Goal: Communication & Community: Answer question/provide support

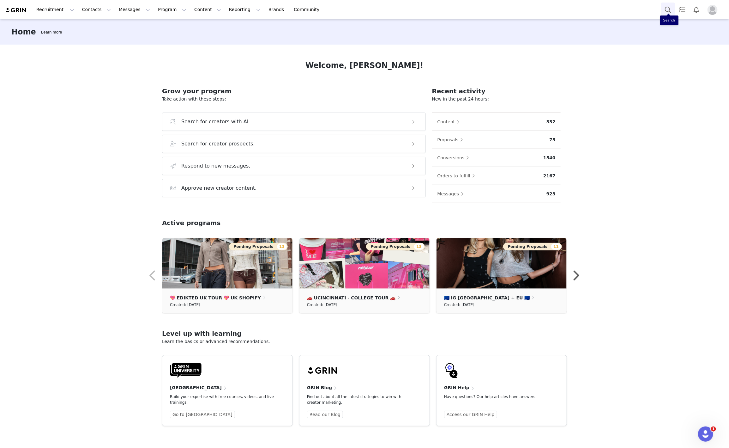
click at [662, 5] on button "Search" at bounding box center [668, 10] width 14 height 14
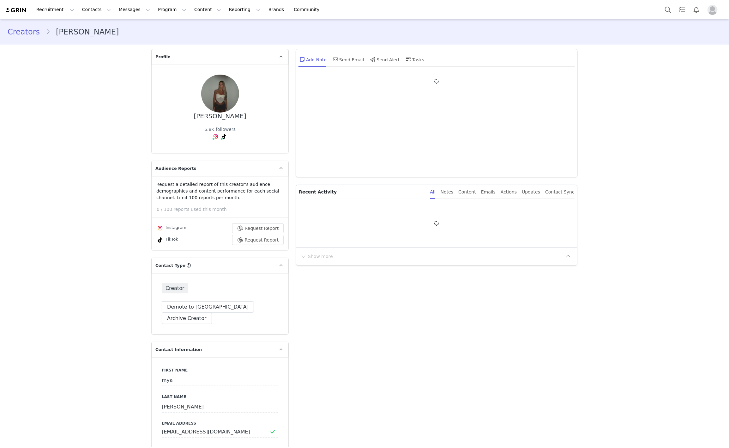
type input "+1 ([GEOGRAPHIC_DATA])"
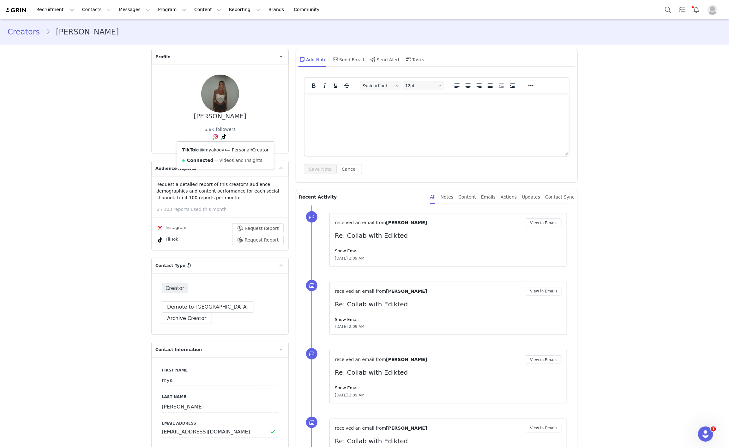
click at [208, 151] on link "@myakooy" at bounding box center [212, 149] width 25 height 5
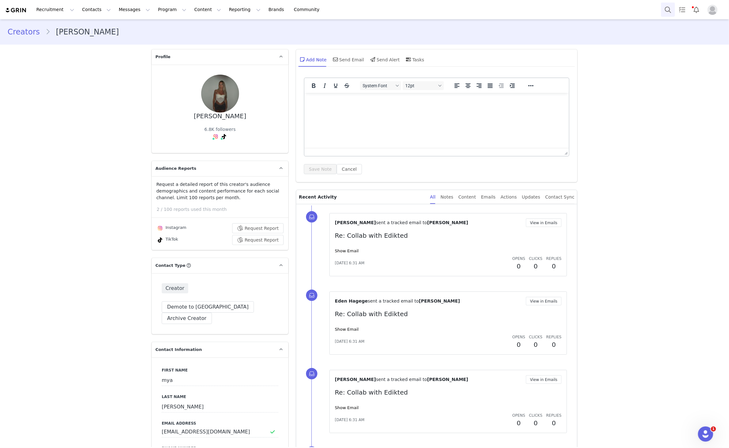
click at [663, 13] on button "Search" at bounding box center [668, 10] width 14 height 14
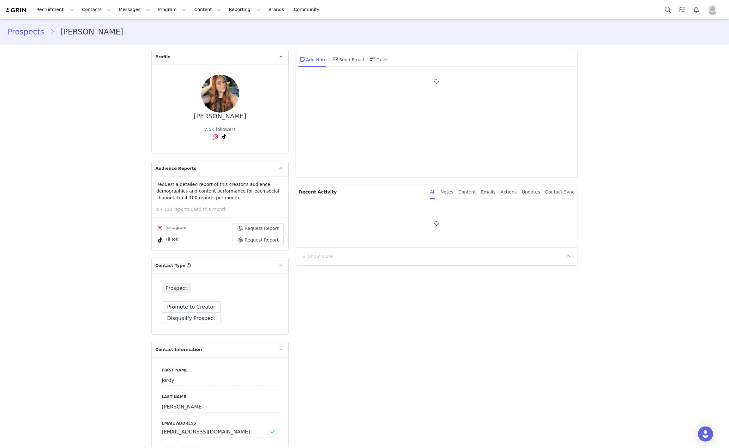
type input "+1 ([GEOGRAPHIC_DATA])"
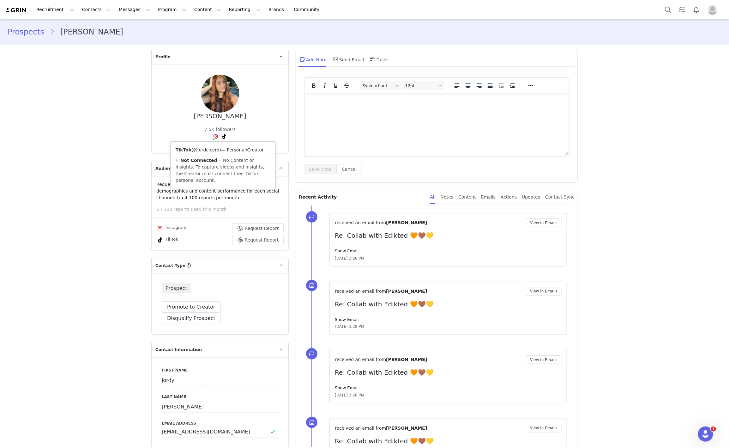
click at [209, 150] on link "@jordcicero" at bounding box center [206, 149] width 26 height 5
click at [666, 6] on button "Search" at bounding box center [668, 10] width 14 height 14
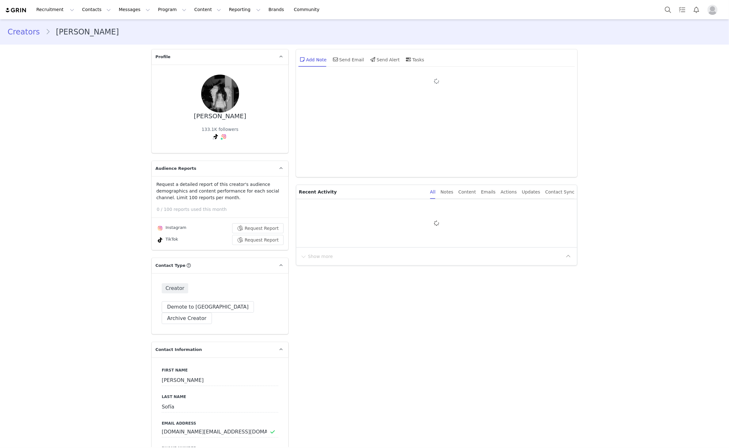
type input "+1 ([GEOGRAPHIC_DATA])"
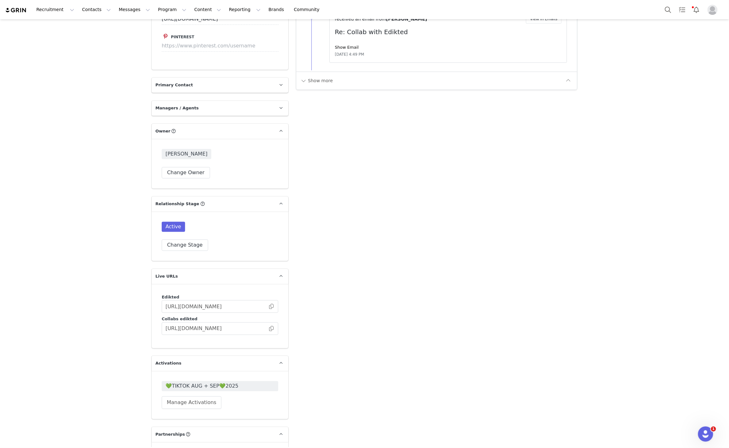
scroll to position [847, 0]
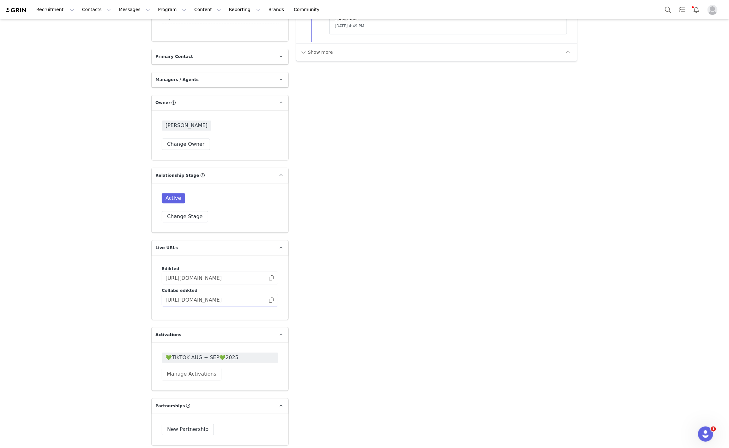
click at [268, 300] on span at bounding box center [271, 300] width 6 height 0
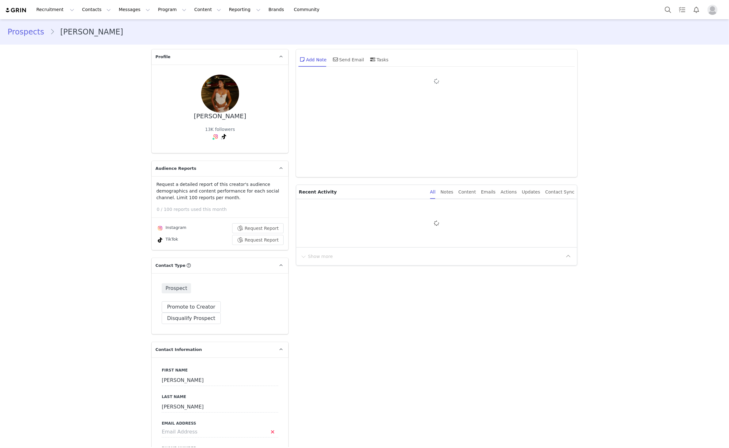
type input "+1 ([GEOGRAPHIC_DATA])"
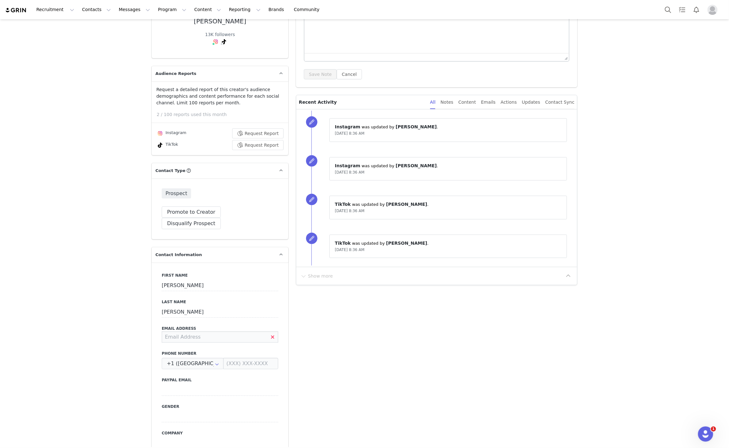
click at [206, 331] on input at bounding box center [220, 336] width 117 height 11
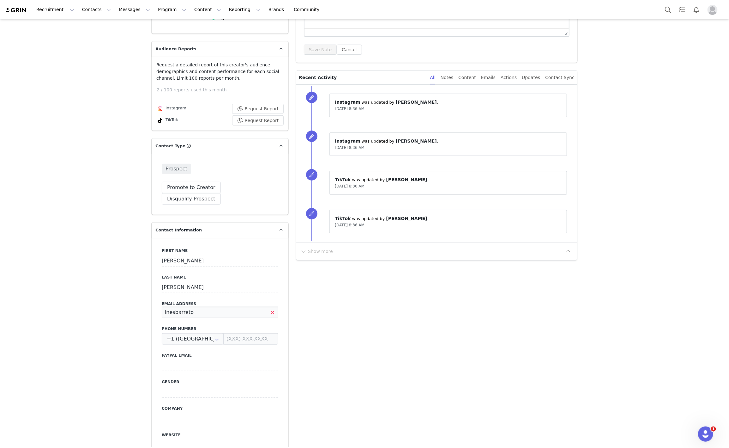
scroll to position [94, 0]
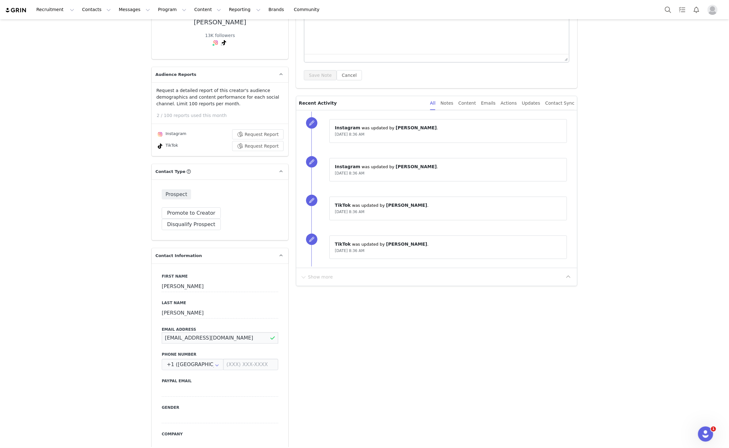
type input "inesbarreto2406@gmail.com"
click at [20, 436] on button "Save" at bounding box center [30, 433] width 33 height 18
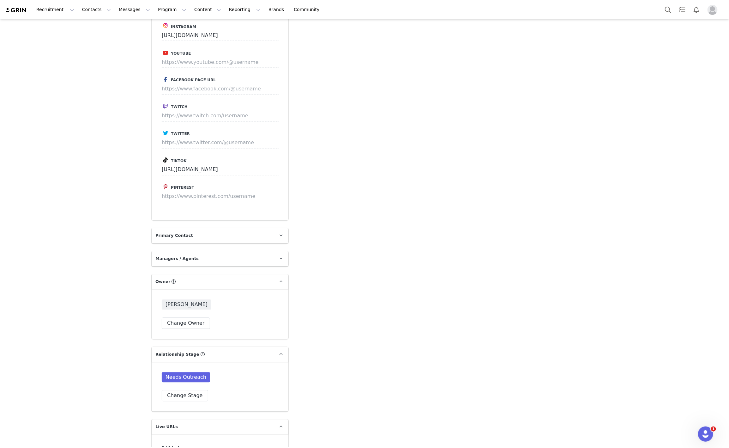
scroll to position [852, 0]
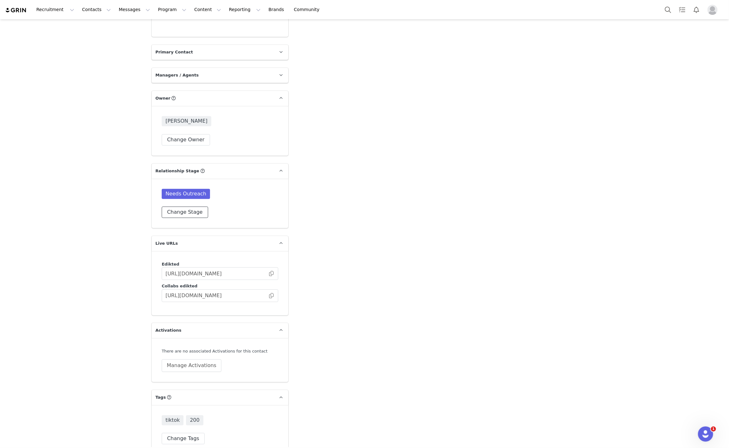
click at [193, 206] on button "Change Stage" at bounding box center [185, 211] width 46 height 11
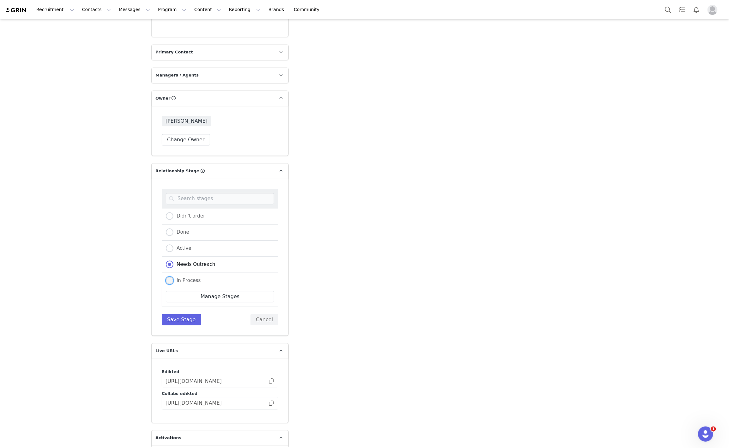
click at [184, 277] on span "In Process" at bounding box center [186, 280] width 27 height 6
click at [173, 276] on input "In Process" at bounding box center [170, 280] width 8 height 8
radio input "true"
radio input "false"
radio input "true"
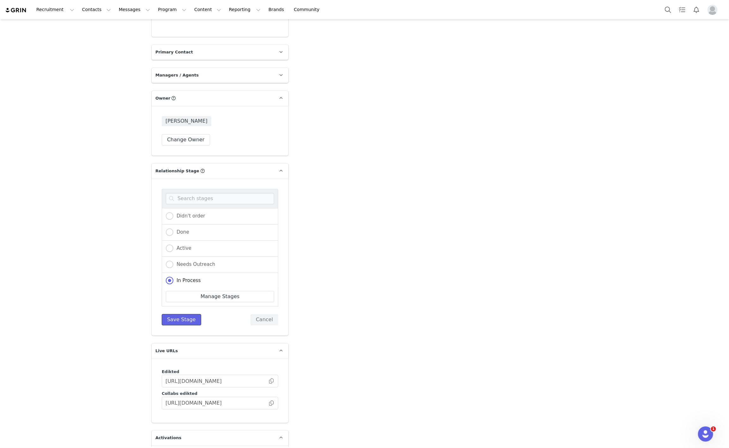
click at [169, 314] on button "Save Stage" at bounding box center [181, 319] width 39 height 11
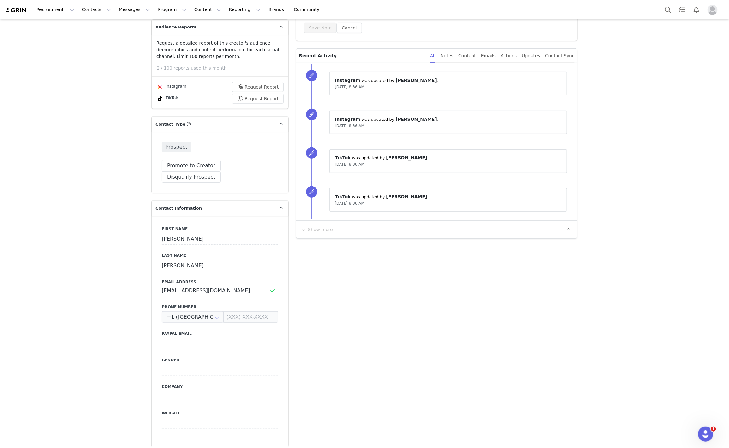
scroll to position [0, 0]
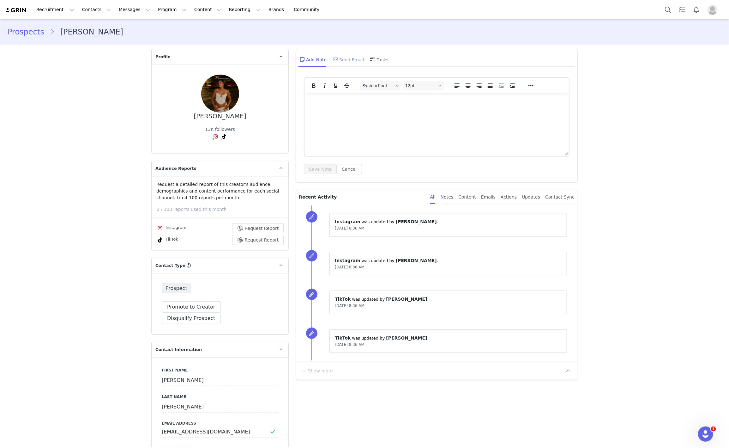
click at [344, 63] on div "Send Email" at bounding box center [348, 59] width 33 height 15
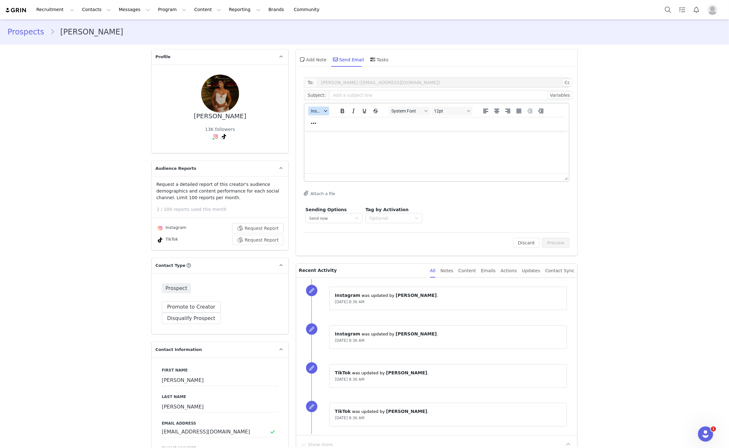
click at [316, 113] on span "Insert" at bounding box center [316, 110] width 11 height 5
click at [319, 121] on div "Insert Template" at bounding box center [338, 122] width 57 height 8
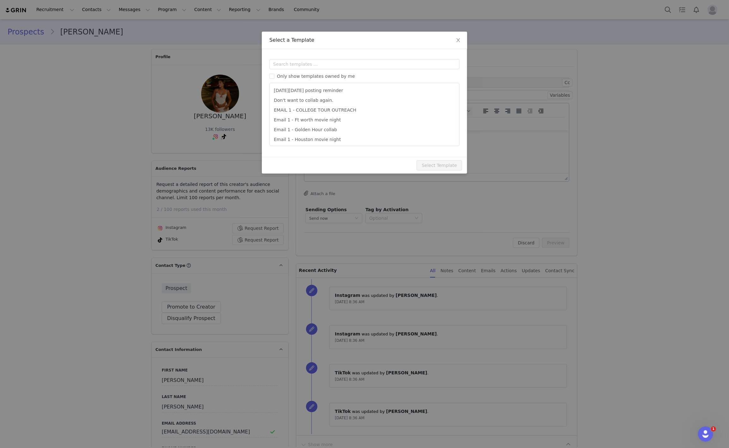
click at [316, 69] on div "Only show templates owned by me Black Friday posting reminder Don't want to col…" at bounding box center [364, 102] width 190 height 87
click at [315, 66] on input "text" at bounding box center [364, 64] width 190 height 10
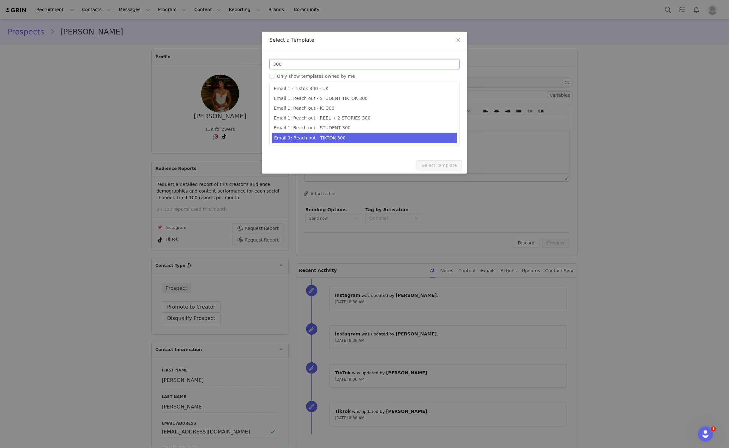
type input "300"
click at [359, 136] on li "Email 1: Reach out - TIKTOK 300" at bounding box center [364, 138] width 184 height 10
type input "Collab with Edikted 🧡🤎💛"
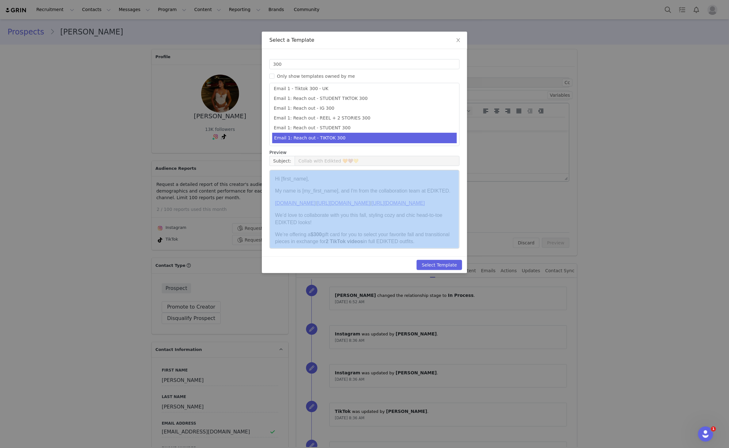
click at [444, 256] on div "Select a Template Templates 300 Only show templates owned by me Email 1 - IG 30…" at bounding box center [364, 152] width 205 height 241
click at [445, 262] on button "Select Template" at bounding box center [439, 265] width 45 height 10
type input "Collab with Edikted 🧡🤎💛"
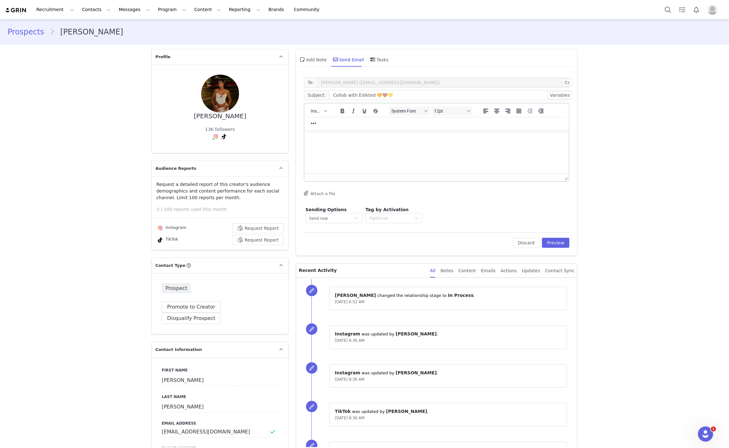
scroll to position [0, 0]
click at [554, 242] on button "Preview" at bounding box center [555, 243] width 27 height 10
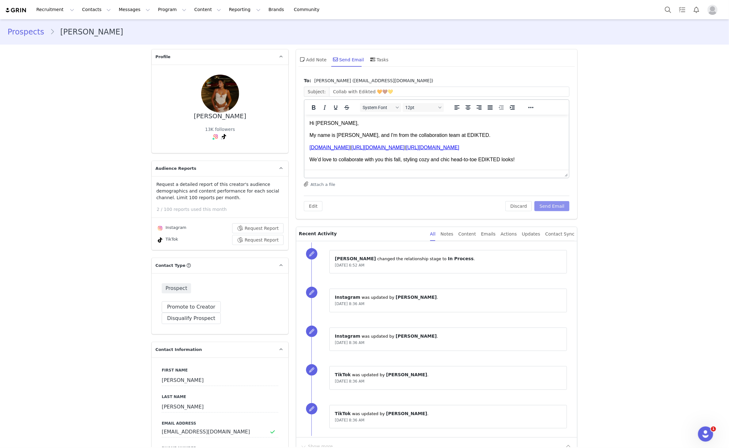
scroll to position [47, 0]
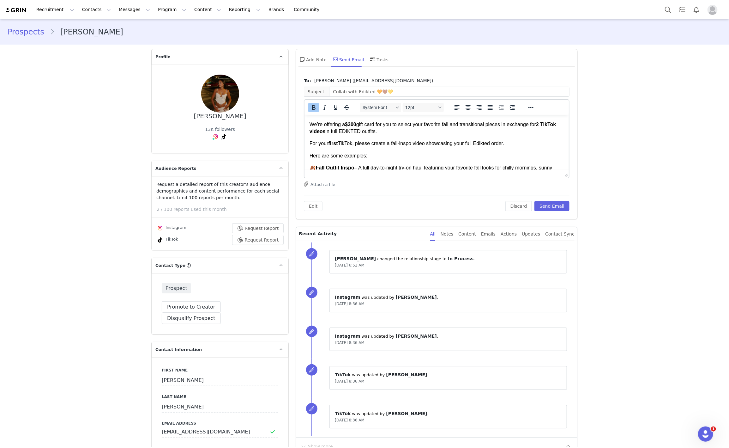
click at [353, 121] on strong "$300" at bounding box center [350, 123] width 11 height 5
click at [541, 204] on button "Send Email" at bounding box center [551, 206] width 35 height 10
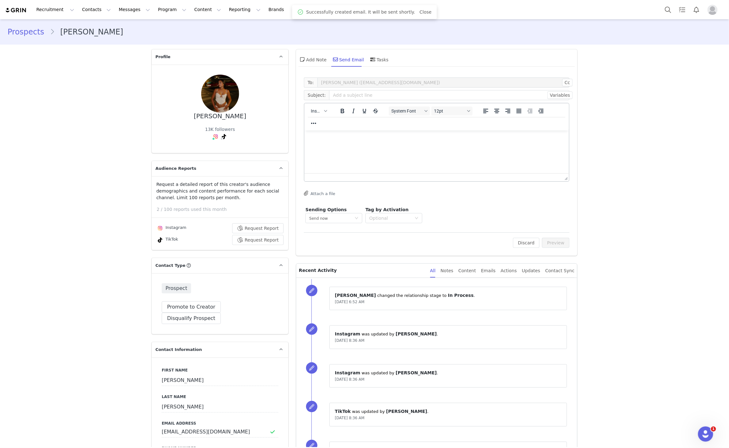
scroll to position [0, 0]
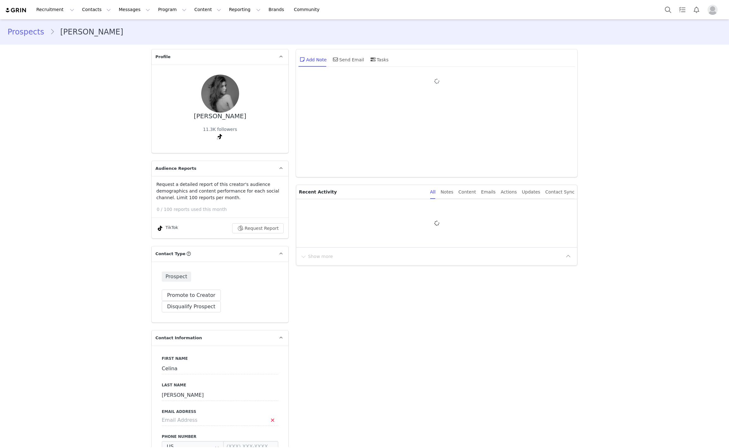
type input "+1 ([GEOGRAPHIC_DATA])"
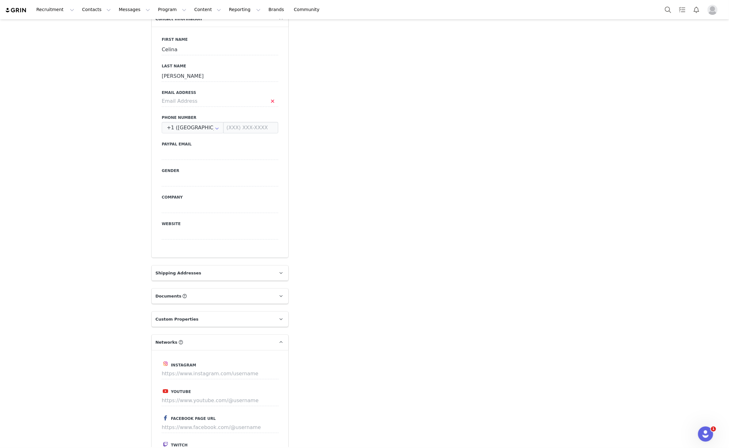
scroll to position [82, 0]
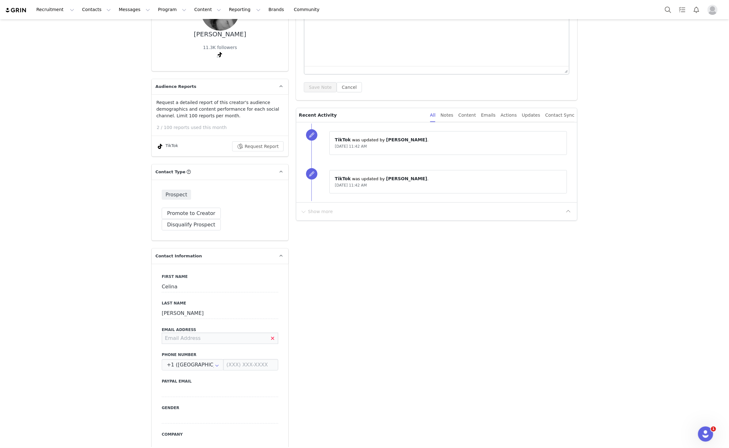
click at [189, 332] on input at bounding box center [220, 337] width 117 height 11
type input "celina_moen2009@outlook.com"
click at [30, 429] on button "Save" at bounding box center [30, 433] width 33 height 18
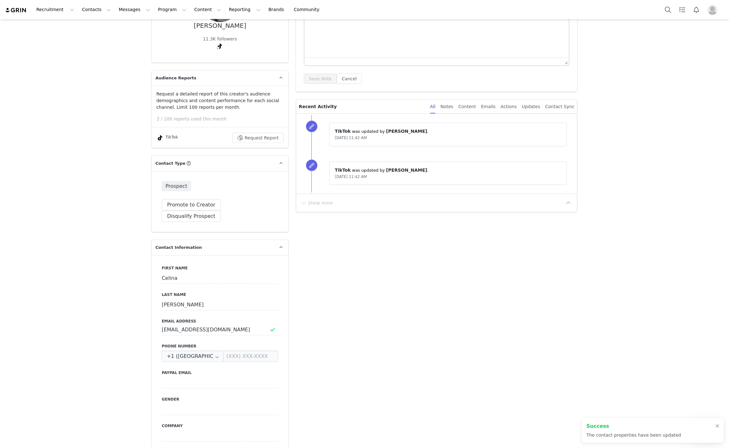
scroll to position [0, 0]
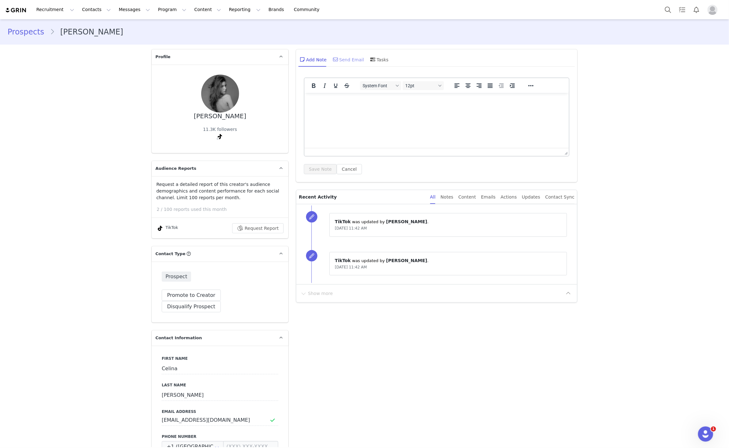
click at [345, 60] on div "Send Email" at bounding box center [348, 59] width 33 height 15
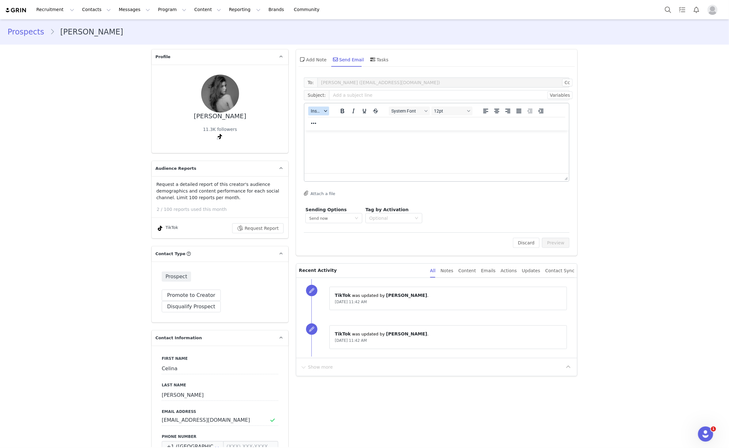
click at [313, 108] on span "Insert" at bounding box center [316, 110] width 11 height 5
click at [320, 121] on div "Insert Template" at bounding box center [338, 122] width 57 height 8
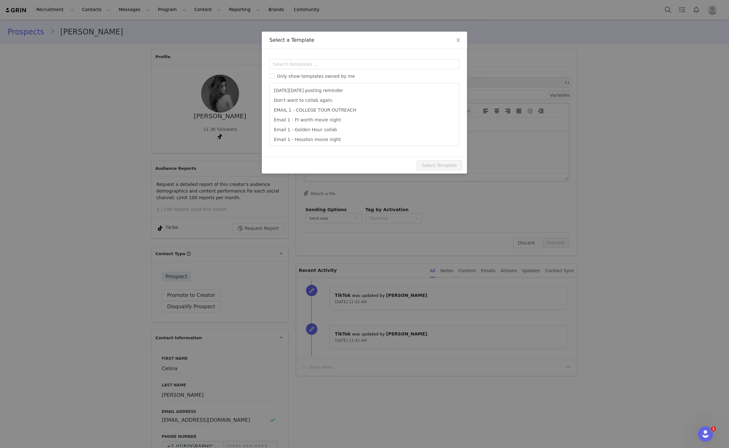
click at [315, 58] on div "Templates Only show templates owned by me Black Friday posting reminder Don't w…" at bounding box center [364, 103] width 205 height 108
click at [315, 62] on input "text" at bounding box center [364, 64] width 190 height 10
type input "300"
click at [340, 132] on li "Email 1: Reach out - STUDENT 300" at bounding box center [364, 128] width 184 height 10
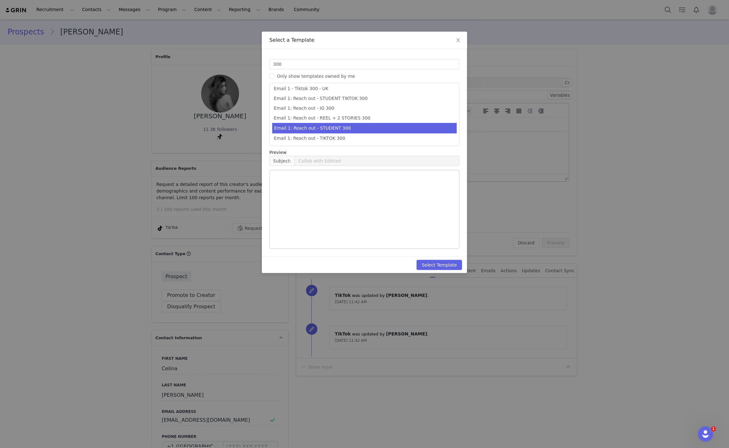
scroll to position [12, 0]
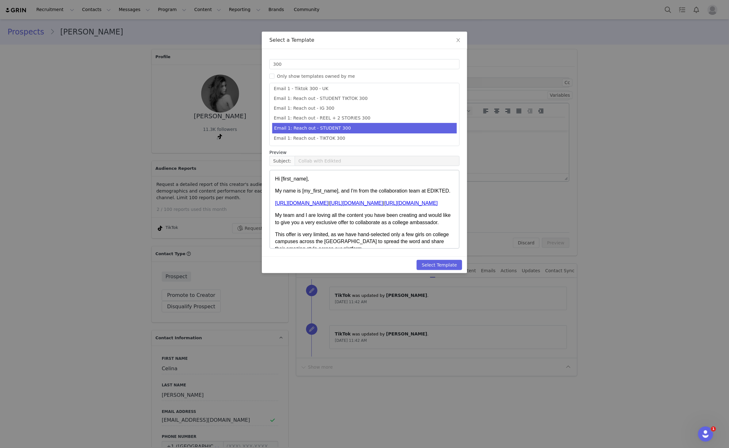
click at [340, 133] on li "Email 1: Reach out - STUDENT 300" at bounding box center [364, 128] width 184 height 10
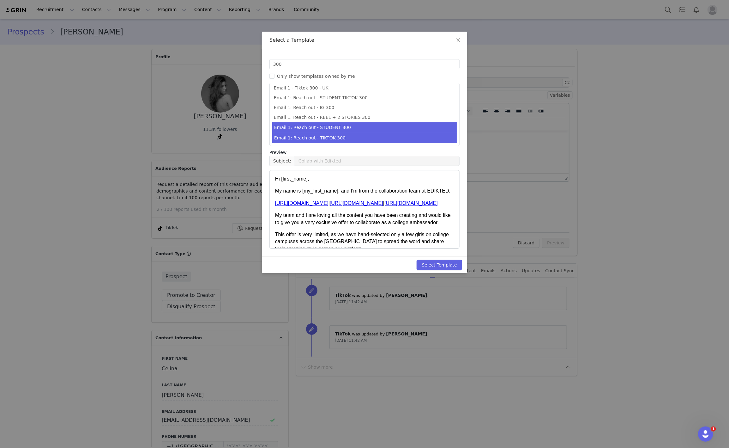
click at [341, 134] on li "Email 1: Reach out - TIKTOK 300" at bounding box center [364, 138] width 184 height 10
type input "Collab with Edikted 🧡🤎💛"
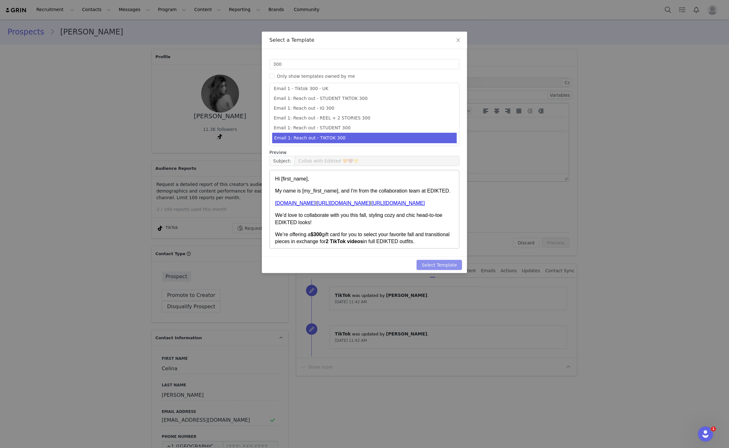
click at [440, 262] on button "Select Template" at bounding box center [439, 265] width 45 height 10
type input "Collab with Edikted 🧡🤎💛"
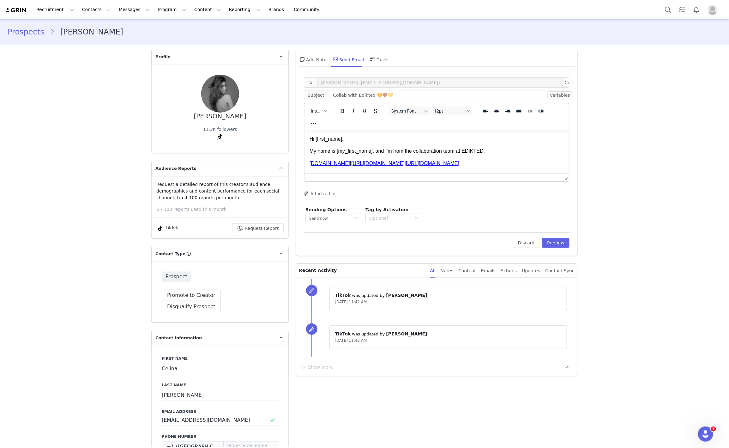
scroll to position [0, 0]
click at [551, 243] on button "Preview" at bounding box center [555, 243] width 27 height 10
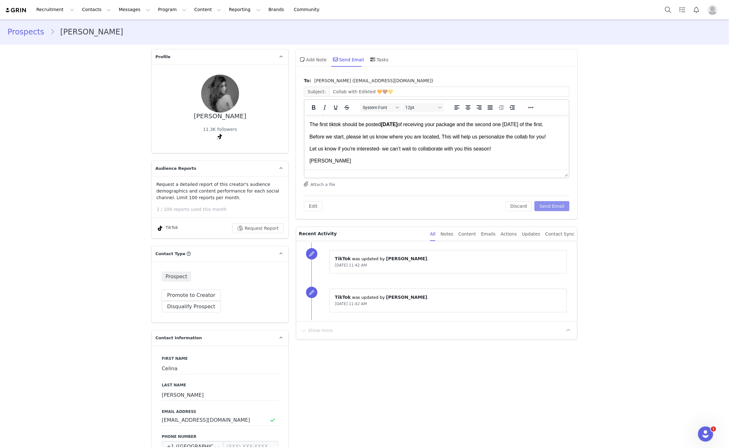
scroll to position [234, 0]
click at [547, 205] on button "Send Email" at bounding box center [551, 206] width 35 height 10
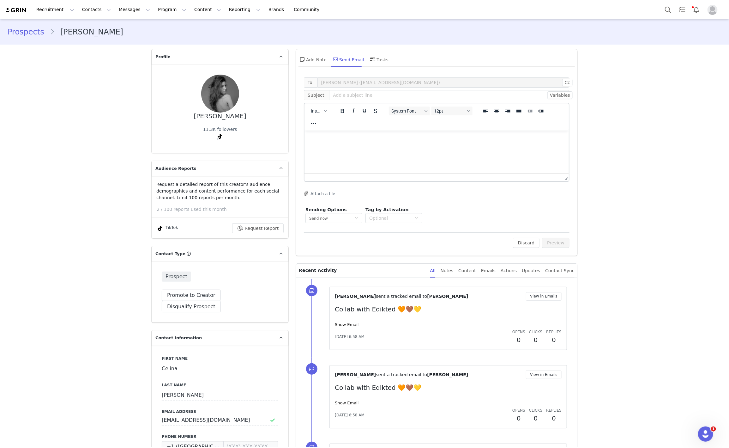
scroll to position [0, 0]
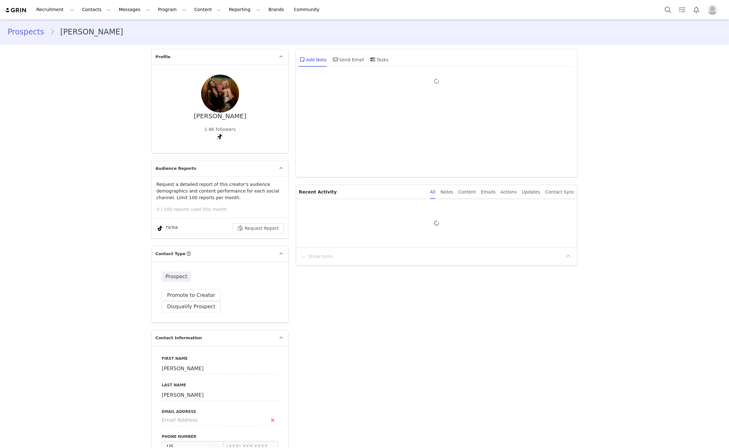
type input "+1 ([GEOGRAPHIC_DATA])"
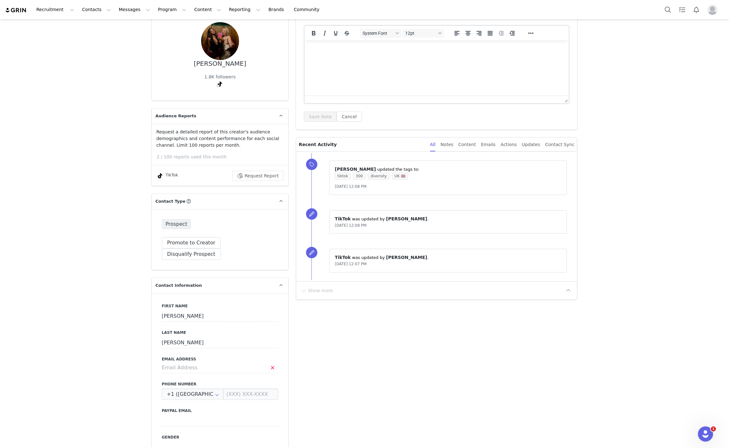
scroll to position [142, 0]
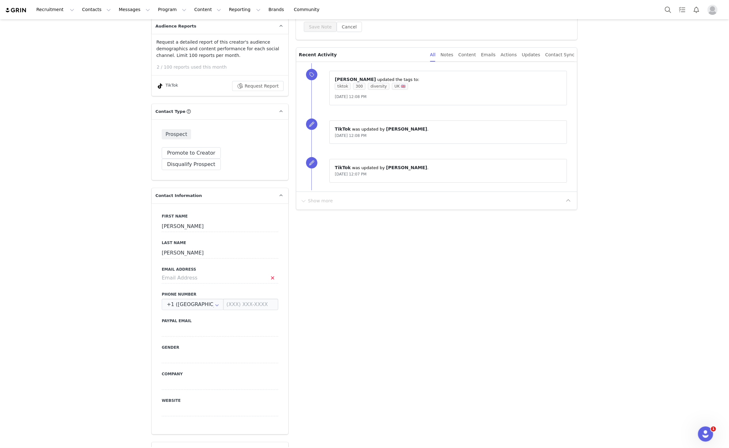
click at [181, 279] on div "First Name [PERSON_NAME] Last Name [PERSON_NAME] Address Phone Number +1 ([GEOG…" at bounding box center [220, 318] width 137 height 231
click at [187, 272] on input at bounding box center [220, 277] width 117 height 11
click at [22, 425] on button "Save" at bounding box center [30, 433] width 33 height 18
type input "emeraldakitova@gmail.com"
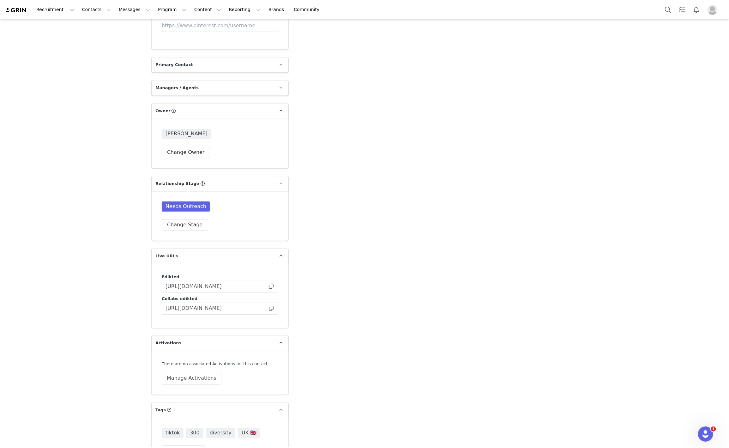
scroll to position [840, 0]
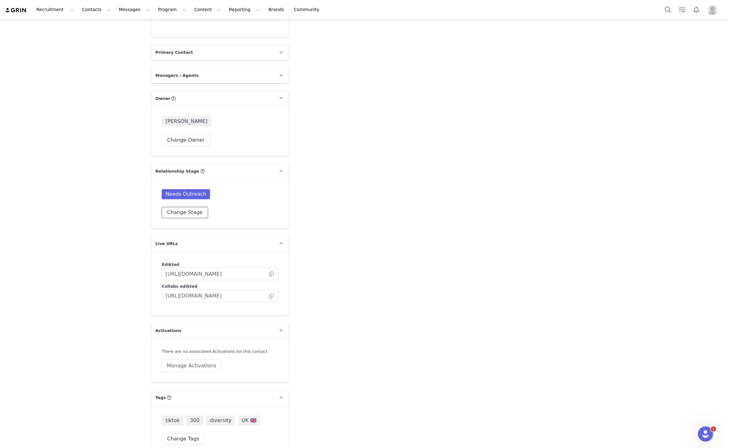
click at [190, 207] on button "Change Stage" at bounding box center [185, 212] width 46 height 11
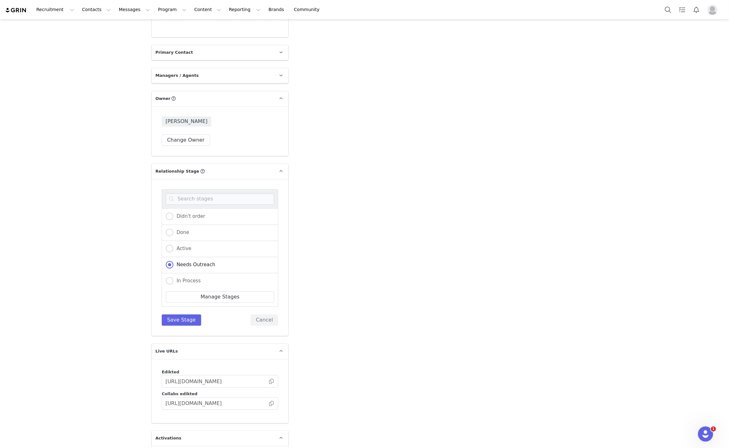
click at [179, 261] on div "Needs Outreach" at bounding box center [220, 265] width 117 height 16
click at [179, 273] on div "In Process" at bounding box center [220, 281] width 117 height 16
click at [181, 277] on label "In Process" at bounding box center [183, 281] width 35 height 8
click at [173, 277] on input "In Process" at bounding box center [170, 281] width 8 height 8
radio input "true"
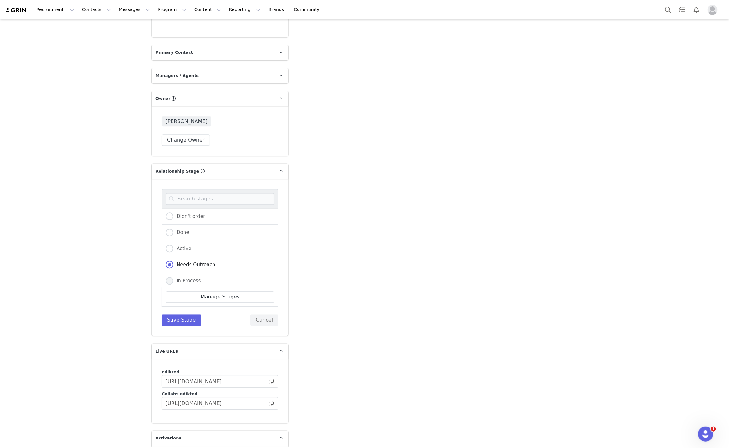
radio input "false"
radio input "true"
click at [183, 314] on button "Save Stage" at bounding box center [181, 319] width 39 height 11
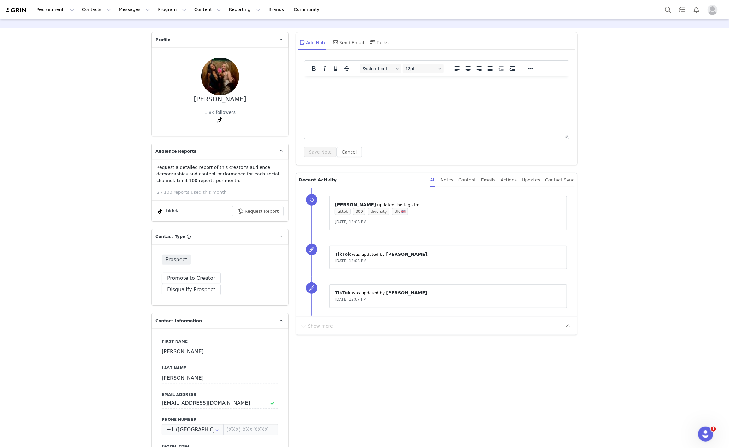
scroll to position [0, 0]
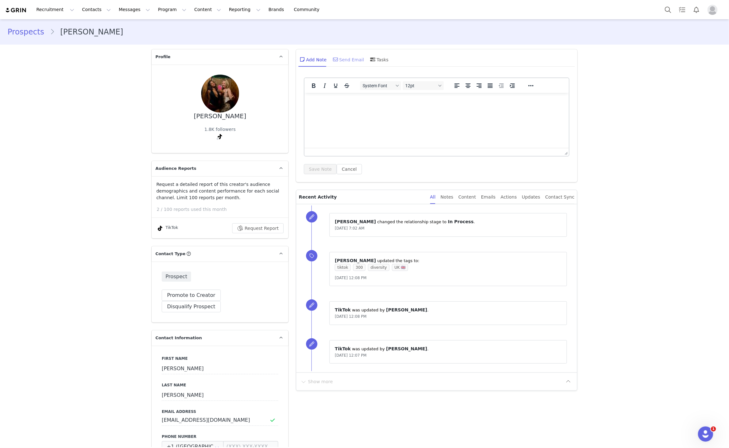
click at [344, 60] on div "Send Email" at bounding box center [348, 59] width 33 height 15
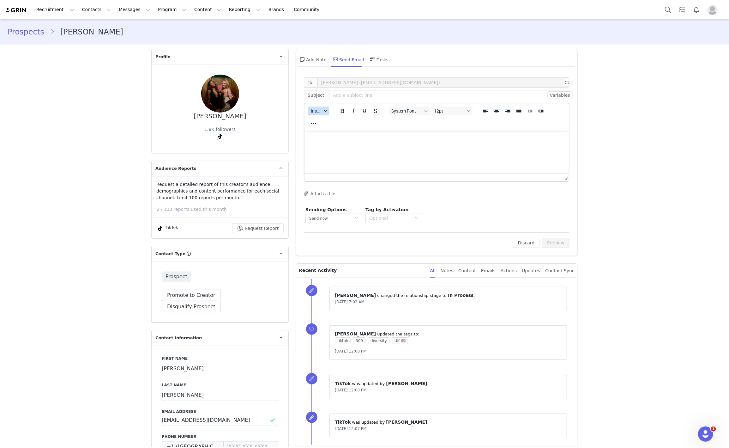
click at [311, 112] on span "Insert" at bounding box center [316, 110] width 11 height 5
click at [321, 119] on div "Insert Template" at bounding box center [338, 122] width 57 height 8
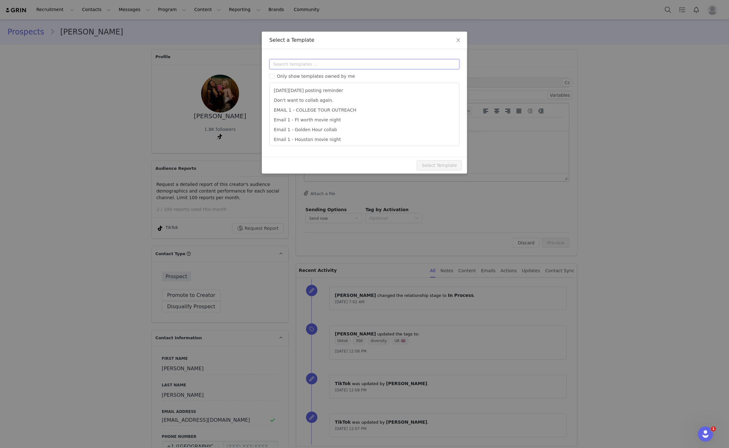
click at [327, 63] on input "text" at bounding box center [364, 64] width 190 height 10
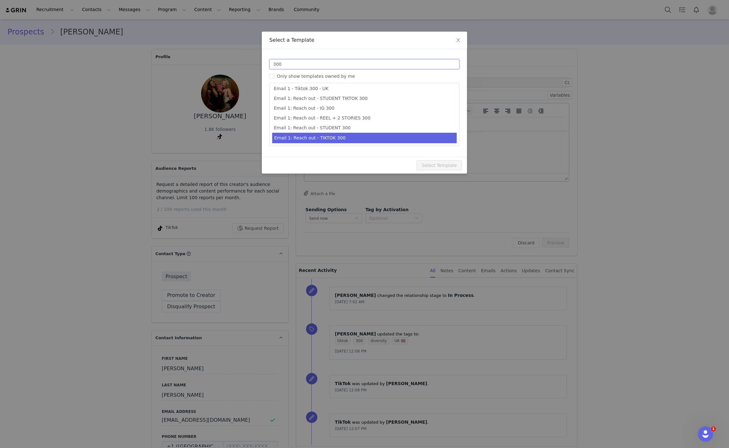
type input "300"
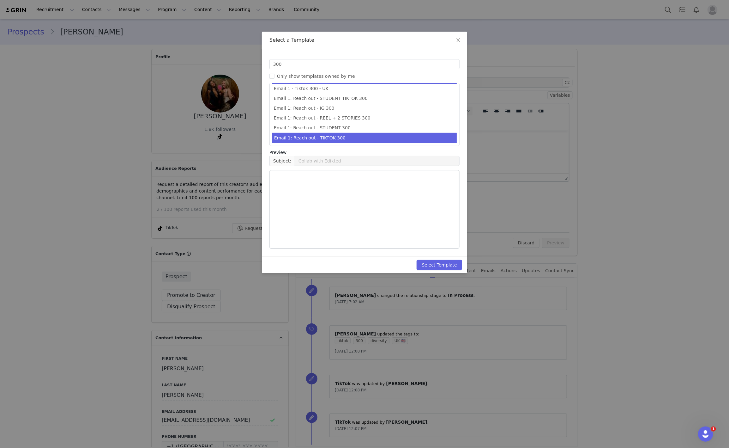
click at [358, 134] on li "Email 1: Reach out - TIKTOK 300" at bounding box center [364, 138] width 184 height 10
type input "Collab with Edikted 🧡🤎💛"
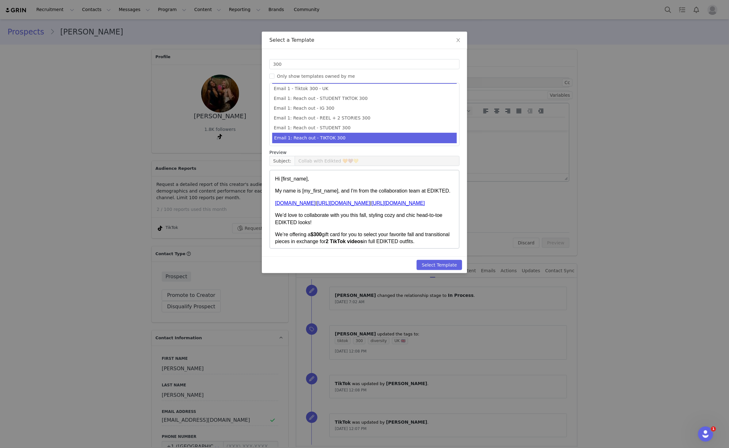
scroll to position [12, 0]
click at [440, 269] on button "Select Template" at bounding box center [439, 265] width 45 height 10
type input "Collab with Edikted 🧡🤎💛"
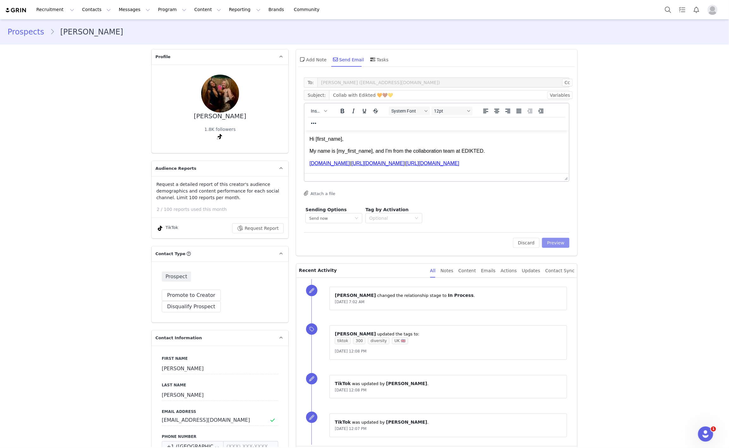
click at [565, 239] on button "Preview" at bounding box center [555, 243] width 27 height 10
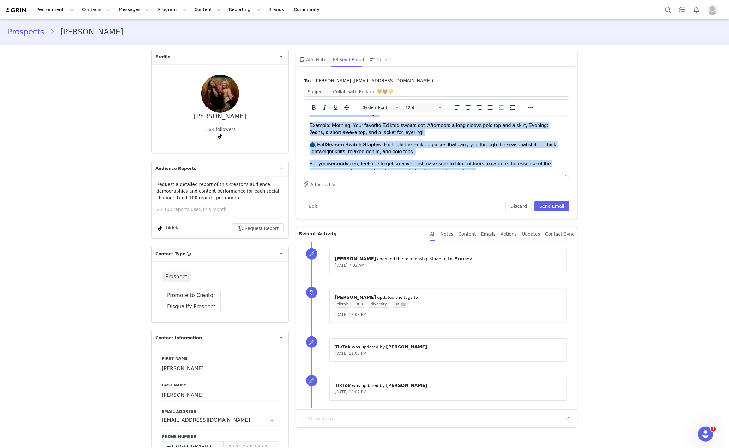
scroll to position [234, 0]
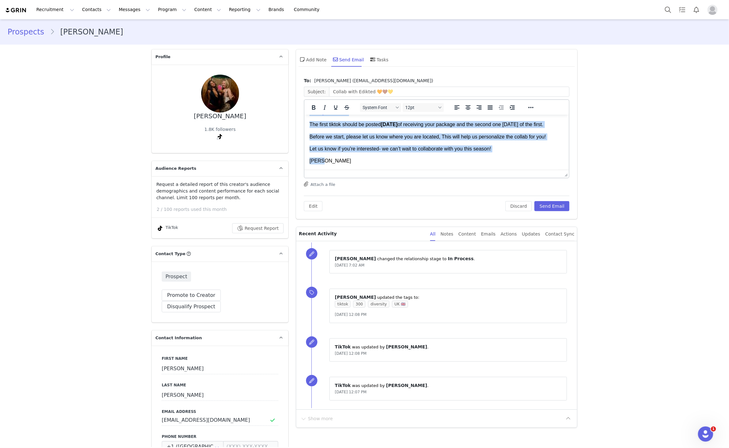
drag, startPoint x: 309, startPoint y: 122, endPoint x: 328, endPoint y: 204, distance: 84.5
click at [328, 169] on html "Hi Emma, My name is Ella, and I'm from the collaboration team at EDIKTED. www.e…" at bounding box center [436, 27] width 264 height 283
copy body "Hi Emma, My name is Ella, and I'm from the collaboration team at EDIKTED. www.e…"
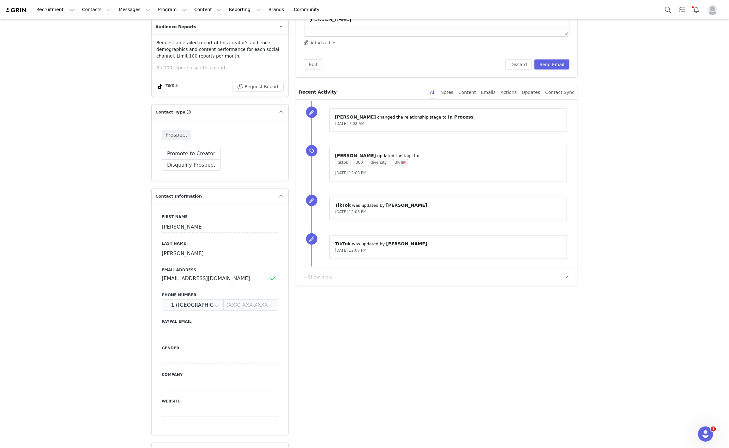
scroll to position [142, 0]
drag, startPoint x: 178, startPoint y: 267, endPoint x: 129, endPoint y: 272, distance: 49.8
click at [176, 272] on input "emeraldakitova@gmail.com" at bounding box center [220, 277] width 117 height 11
drag, startPoint x: 182, startPoint y: 267, endPoint x: 144, endPoint y: 271, distance: 38.2
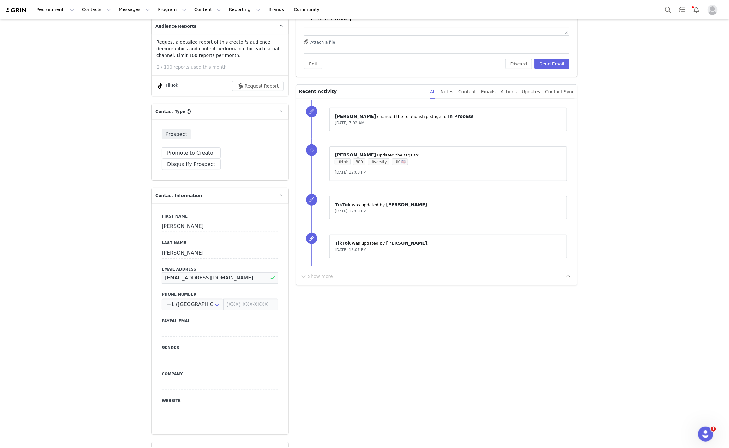
click at [195, 272] on input "emeraldakitova@gmail.com" at bounding box center [220, 277] width 117 height 11
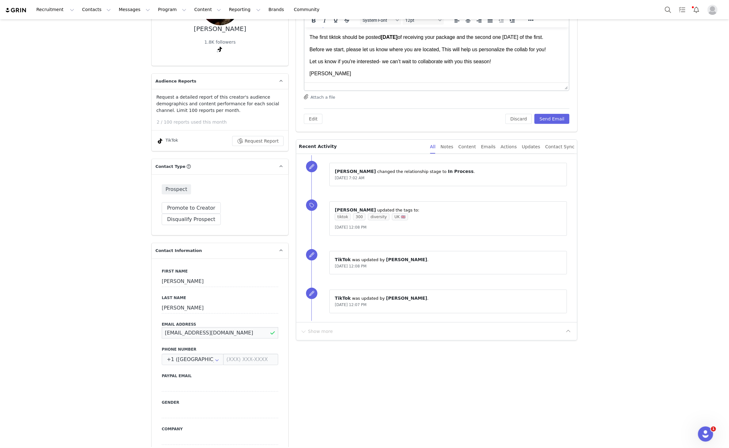
scroll to position [0, 0]
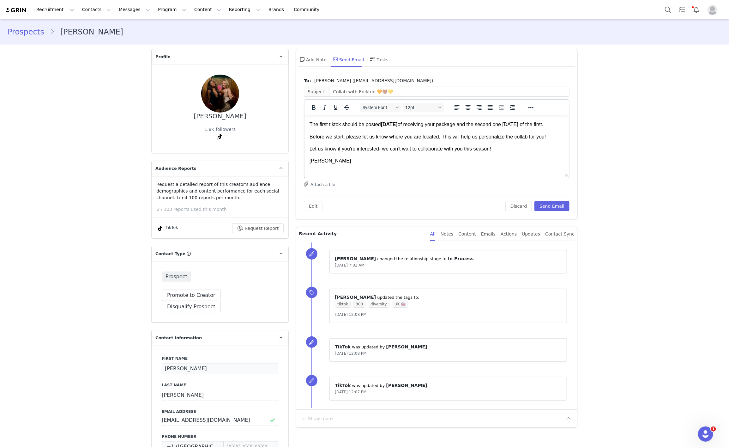
drag, startPoint x: 180, startPoint y: 353, endPoint x: 136, endPoint y: 353, distance: 44.5
paste input "emerald"
click at [162, 363] on input "emeralda" at bounding box center [220, 368] width 117 height 11
type input "Emeralda"
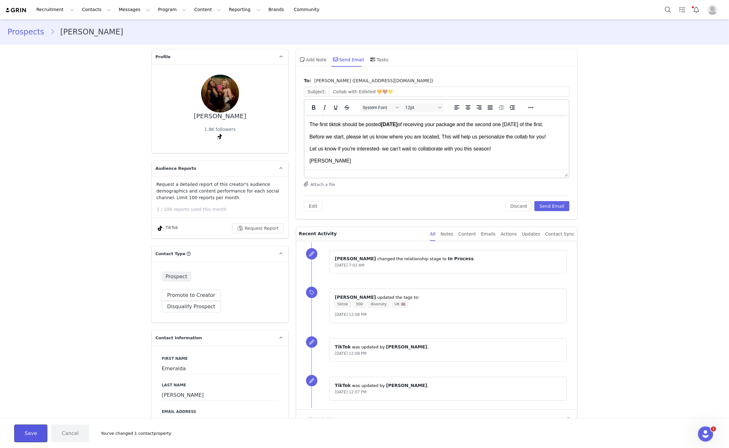
click at [33, 427] on button "Save" at bounding box center [30, 433] width 33 height 18
drag, startPoint x: 392, startPoint y: 95, endPoint x: 292, endPoint y: 95, distance: 100.4
click at [296, 95] on div "To: Emma John (emeraldakitova@gmail.com) Subject: Collab with Edikted 🧡🤎💛 Syste…" at bounding box center [436, 146] width 281 height 145
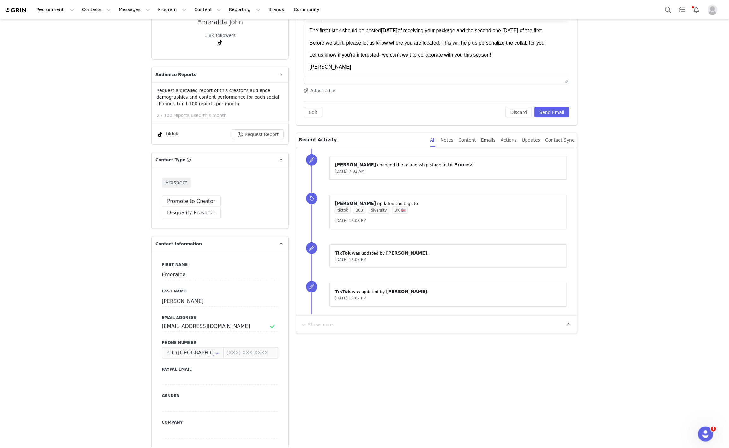
scroll to position [95, 0]
drag, startPoint x: 226, startPoint y: 309, endPoint x: 71, endPoint y: 309, distance: 155.1
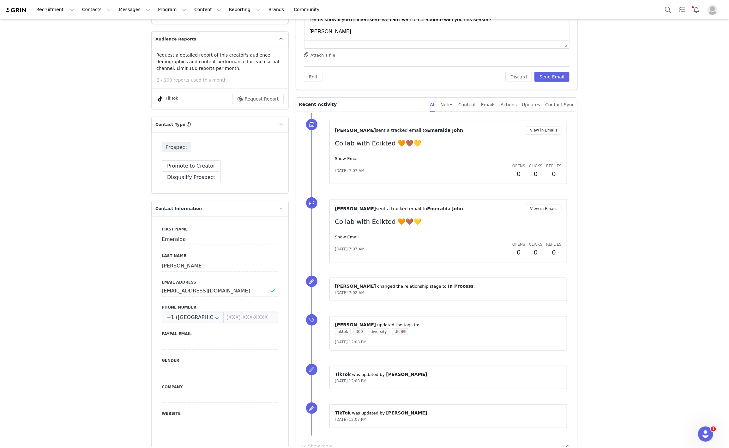
scroll to position [0, 0]
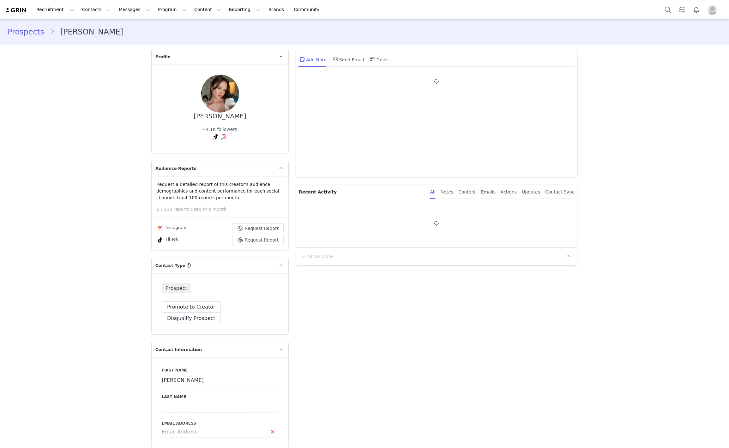
type input "+1 ([GEOGRAPHIC_DATA])"
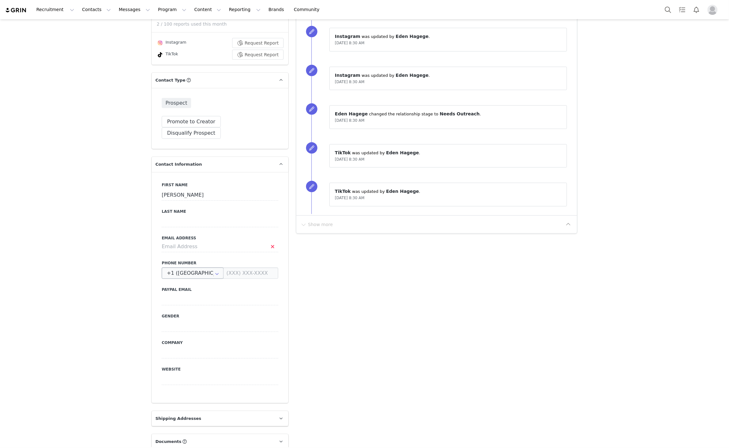
scroll to position [190, 0]
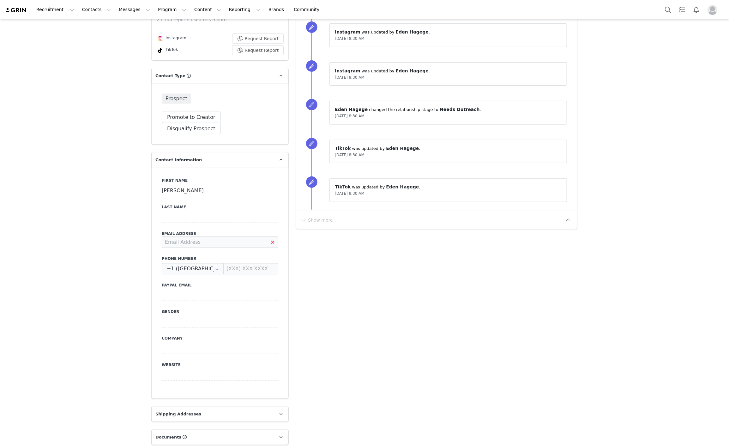
click at [175, 236] on input at bounding box center [220, 241] width 117 height 11
type input "dianargarza17@gmail.com"
click at [152, 243] on div "First Name Diane Last Name Email Address dianargarza17@gmail.com Phone Number +…" at bounding box center [220, 282] width 137 height 231
click at [23, 440] on button "Save" at bounding box center [30, 433] width 33 height 18
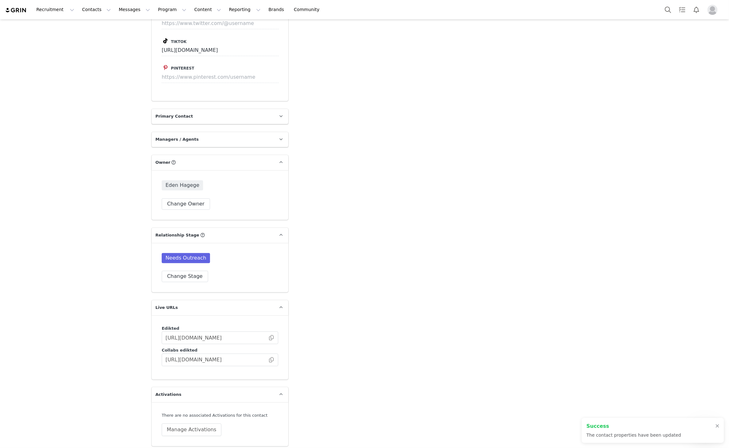
scroll to position [805, 0]
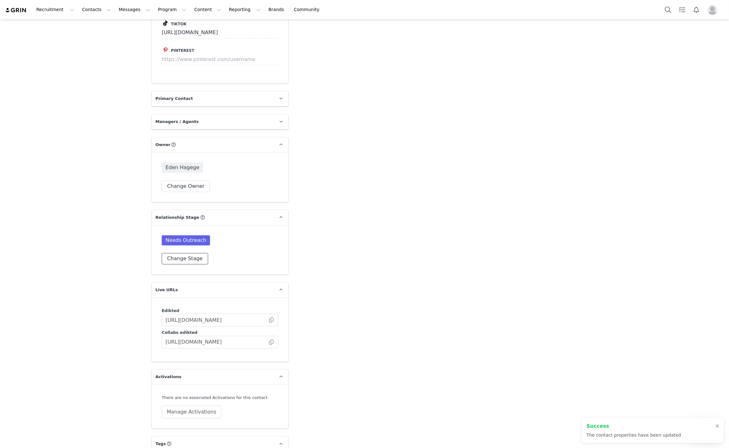
click at [174, 253] on button "Change Stage" at bounding box center [185, 258] width 46 height 11
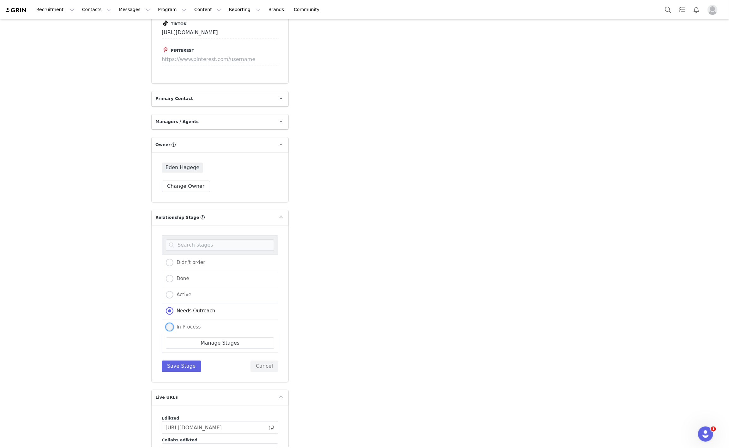
click at [181, 324] on span "In Process" at bounding box center [186, 327] width 27 height 6
click at [173, 323] on input "In Process" at bounding box center [170, 327] width 8 height 8
radio input "true"
radio input "false"
radio input "true"
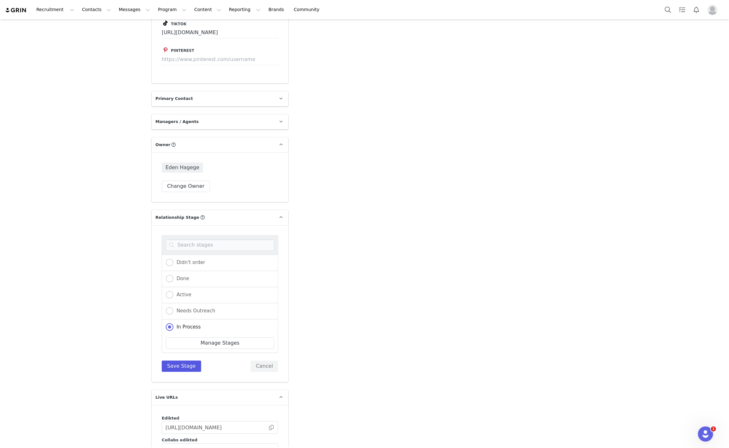
click at [174, 357] on div "Didn't order Done Active Needs Outreach In Process Creator Ongoing Not Relevent…" at bounding box center [220, 303] width 137 height 157
click at [174, 360] on button "Save Stage" at bounding box center [181, 365] width 39 height 11
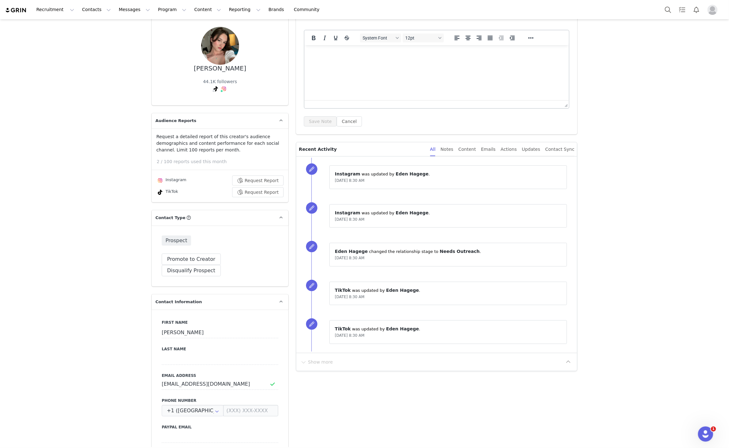
scroll to position [0, 0]
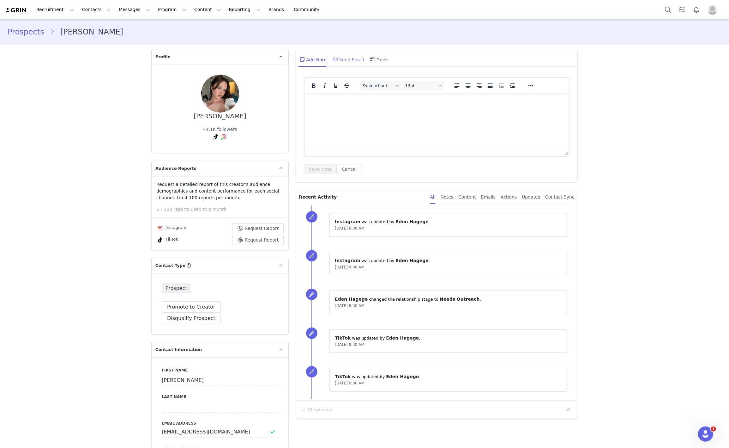
click at [353, 62] on div "Send Email" at bounding box center [348, 59] width 33 height 15
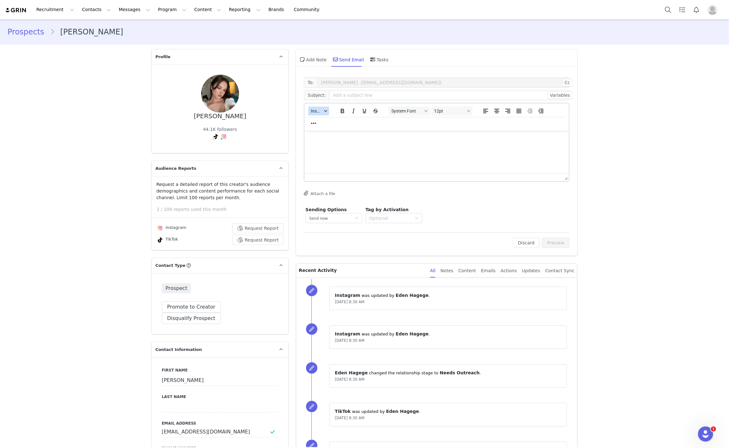
drag, startPoint x: 321, startPoint y: 111, endPoint x: 323, endPoint y: 114, distance: 3.9
click at [324, 110] on icon "button" at bounding box center [325, 111] width 3 height 2
click at [326, 119] on div "Insert Template" at bounding box center [338, 122] width 57 height 8
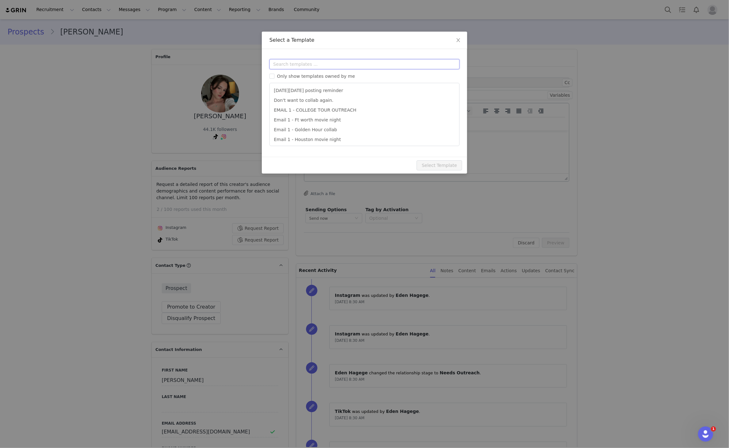
click at [310, 65] on input "text" at bounding box center [364, 64] width 190 height 10
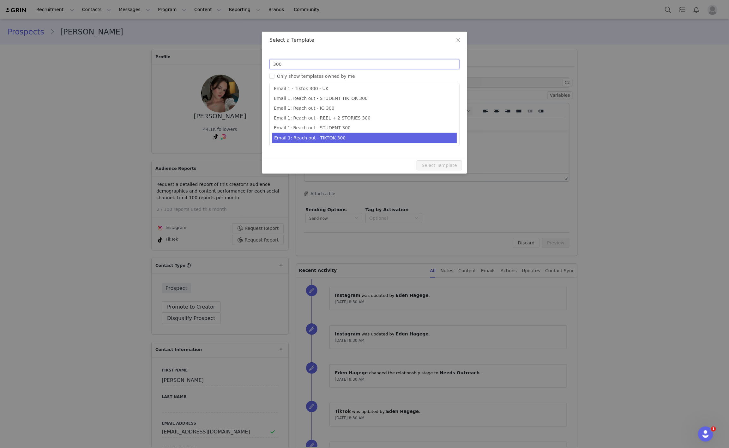
type input "300"
click at [369, 141] on li "Email 1: Reach out - TIKTOK 300" at bounding box center [364, 138] width 184 height 10
type input "Collab with Edikted 🧡🤎💛"
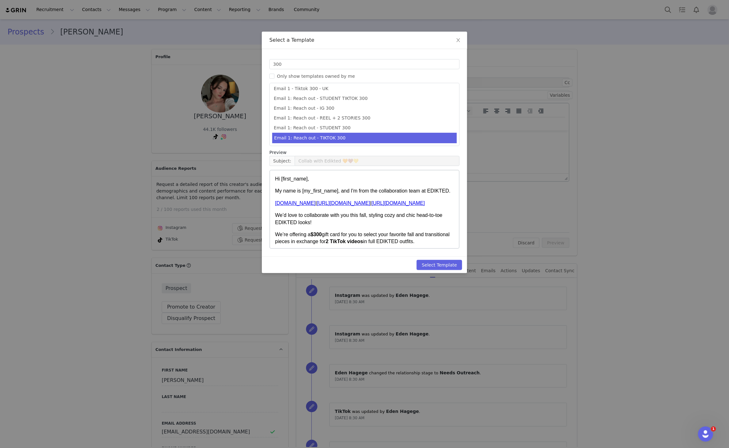
click at [445, 259] on div "Select Template" at bounding box center [364, 264] width 205 height 17
drag, startPoint x: 450, startPoint y: 265, endPoint x: 491, endPoint y: 260, distance: 41.0
click at [452, 265] on button "Select Template" at bounding box center [439, 265] width 45 height 10
type input "Collab with Edikted 🧡🤎💛"
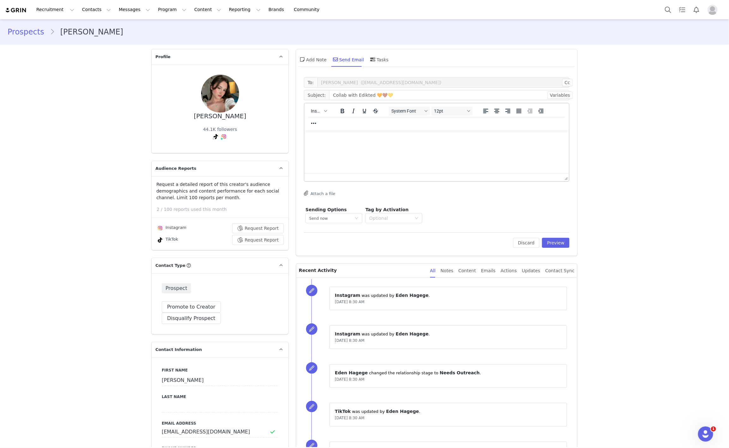
scroll to position [0, 0]
click at [548, 240] on button "Preview" at bounding box center [555, 243] width 27 height 10
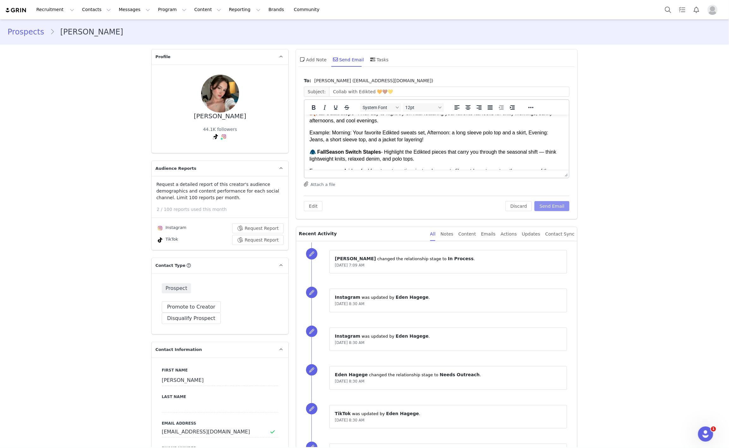
scroll to position [234, 0]
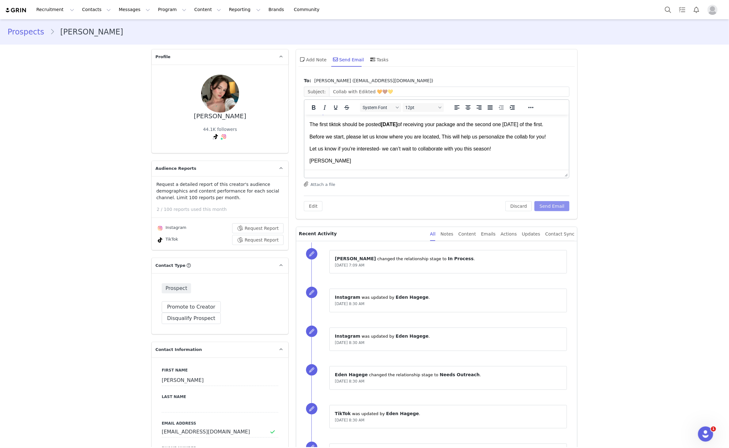
click at [554, 201] on button "Send Email" at bounding box center [551, 206] width 35 height 10
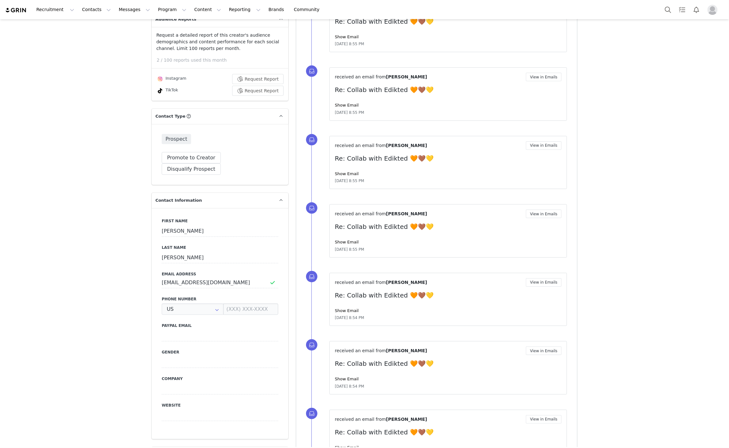
type input "+1 ([GEOGRAPHIC_DATA])"
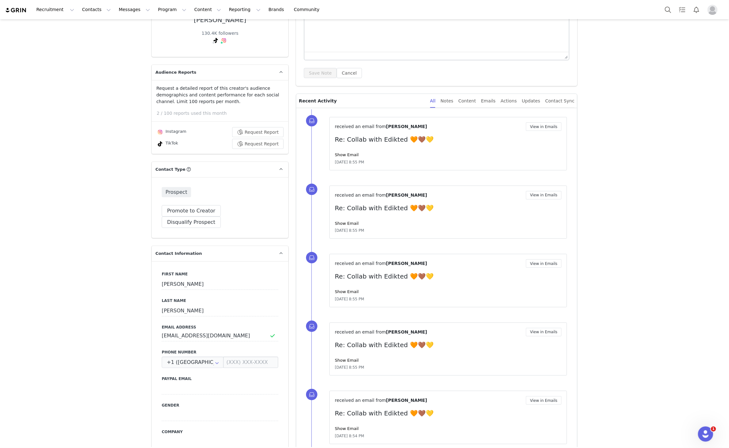
scroll to position [190, 0]
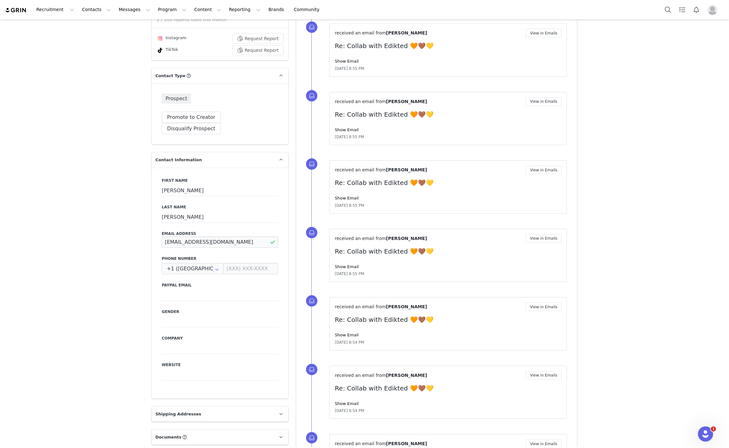
drag, startPoint x: 232, startPoint y: 233, endPoint x: 117, endPoint y: 244, distance: 115.8
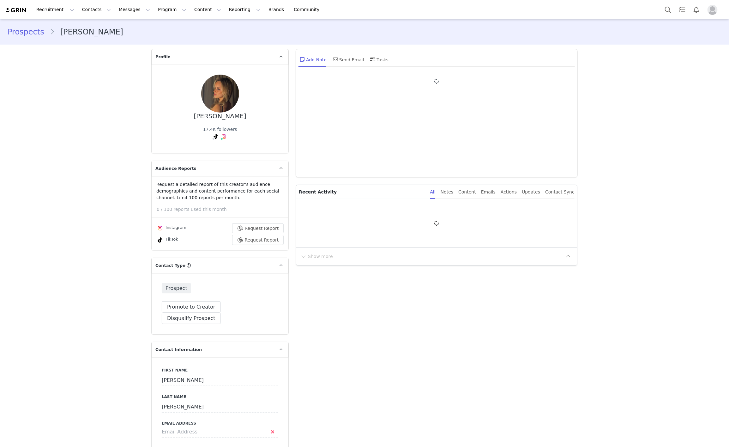
type input "+1 ([GEOGRAPHIC_DATA])"
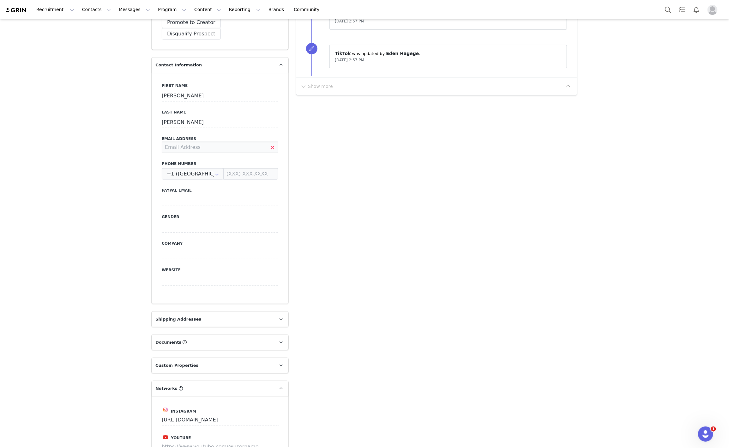
click at [221, 142] on input at bounding box center [220, 147] width 117 height 11
type input "[EMAIL_ADDRESS][DOMAIN_NAME]"
click at [127, 198] on div "Prospects [PERSON_NAME] Profile [PERSON_NAME] 17.4K followers Audience Reports …" at bounding box center [364, 380] width 729 height 1291
click at [33, 427] on button "Save" at bounding box center [30, 433] width 33 height 18
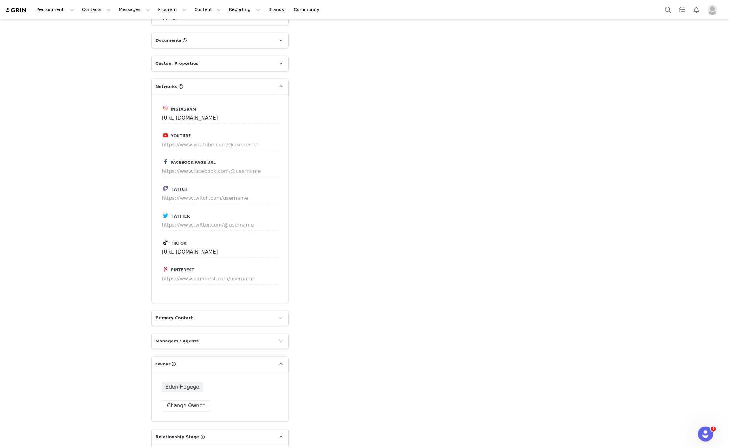
scroll to position [805, 0]
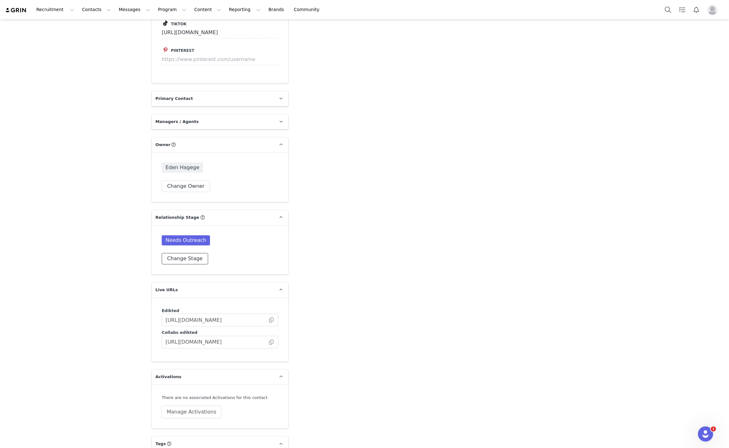
click at [165, 253] on button "Change Stage" at bounding box center [185, 258] width 46 height 11
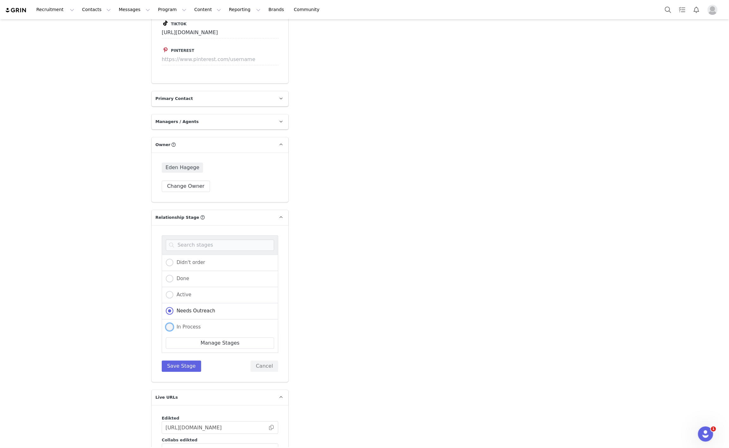
click at [181, 324] on span "In Process" at bounding box center [186, 327] width 27 height 6
click at [173, 323] on input "In Process" at bounding box center [170, 327] width 8 height 8
radio input "true"
radio input "false"
radio input "true"
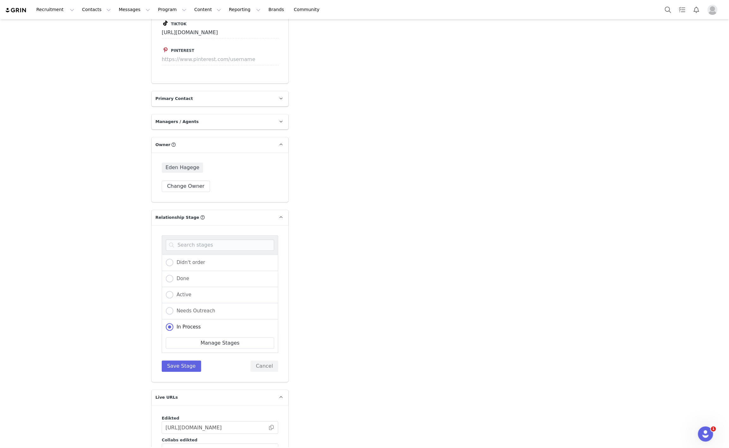
click at [179, 360] on div "Didn't order Done Active Needs Outreach In Process Creator Ongoing Not Relevent…" at bounding box center [220, 303] width 137 height 157
click at [173, 360] on button "Save Stage" at bounding box center [181, 365] width 39 height 11
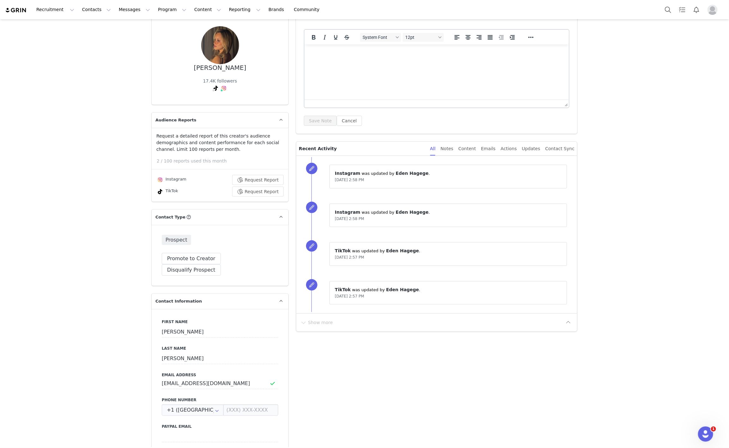
scroll to position [0, 0]
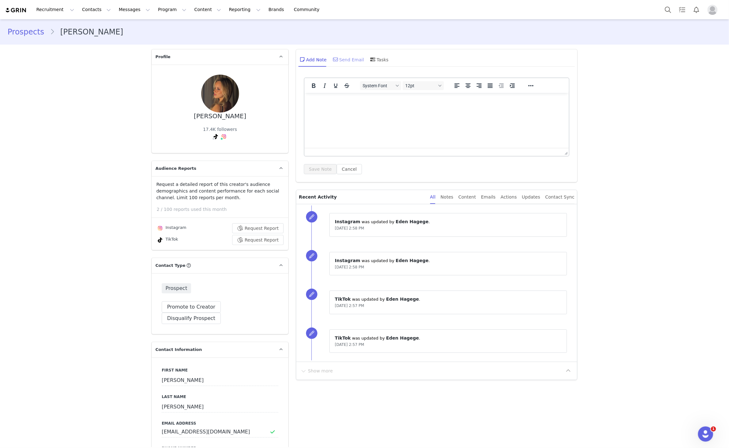
click at [345, 57] on div "Send Email" at bounding box center [348, 59] width 33 height 15
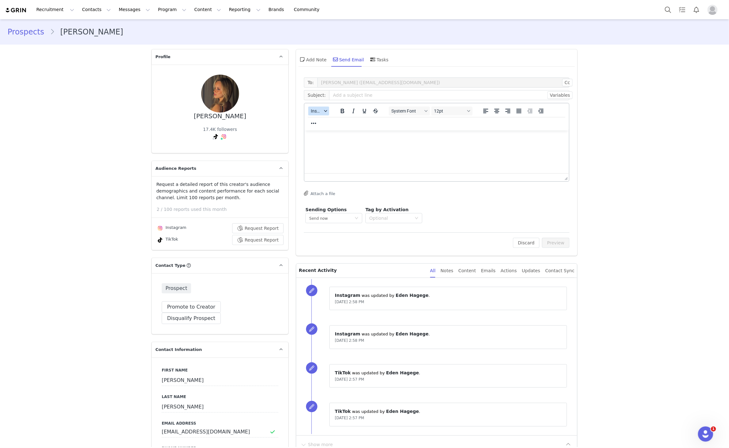
click at [320, 109] on button "Insert" at bounding box center [318, 110] width 21 height 9
click at [323, 119] on div "Insert Template" at bounding box center [338, 122] width 57 height 8
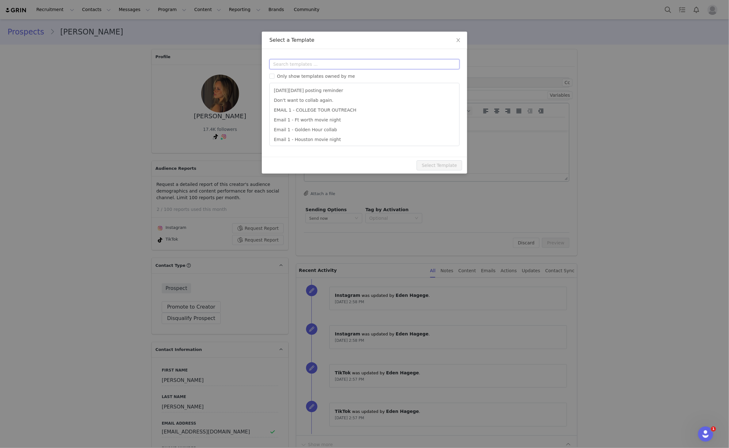
click at [312, 68] on input "text" at bounding box center [364, 64] width 190 height 10
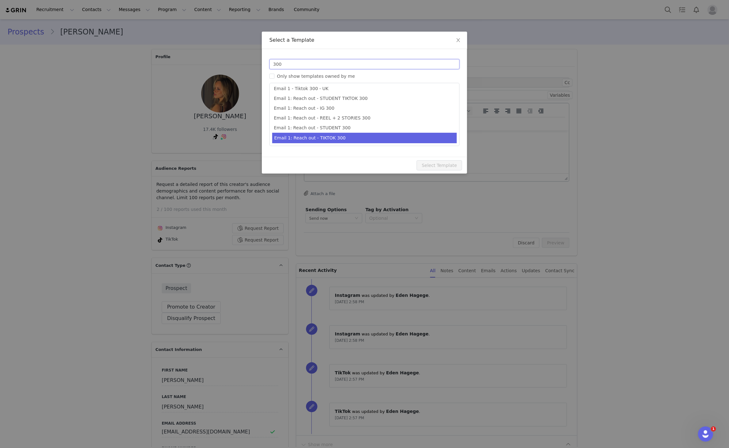
type input "300"
click at [338, 134] on li "Email 1: Reach out - TIKTOK 300" at bounding box center [364, 138] width 184 height 10
type input "Collab with Edikted 🧡🤎💛"
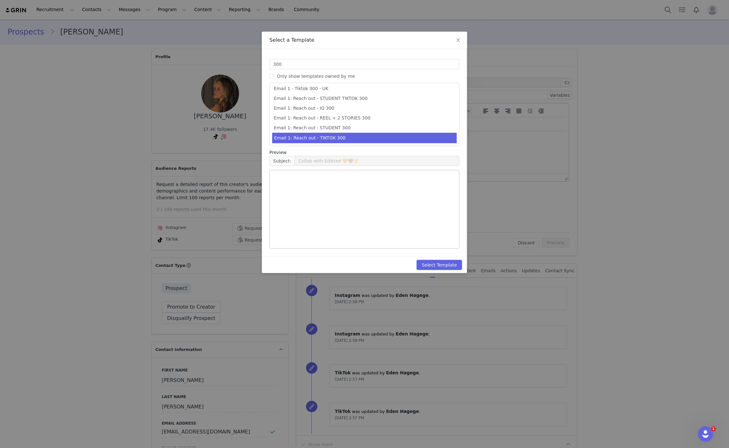
scroll to position [12, 0]
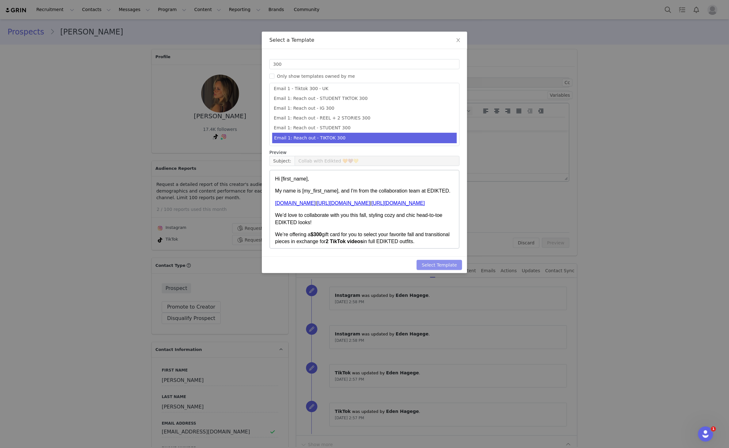
click at [453, 264] on button "Select Template" at bounding box center [439, 265] width 45 height 10
type input "Collab with Edikted 🧡🤎💛"
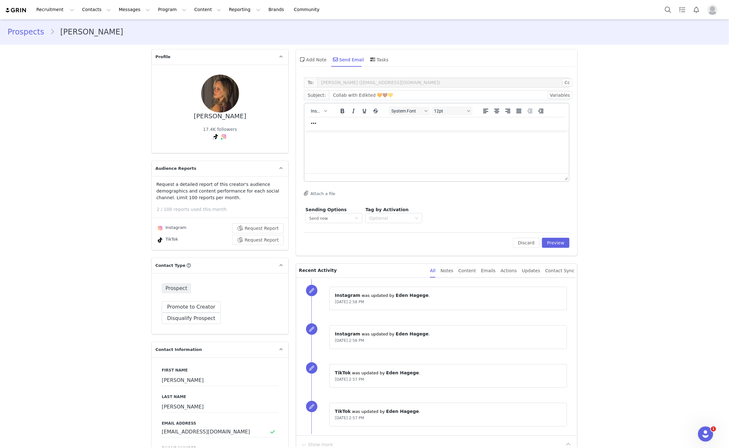
scroll to position [0, 0]
click at [548, 243] on button "Preview" at bounding box center [555, 243] width 27 height 10
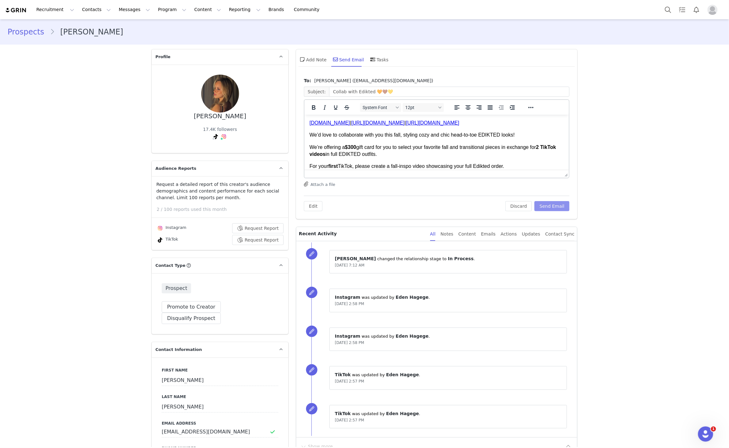
scroll to position [47, 0]
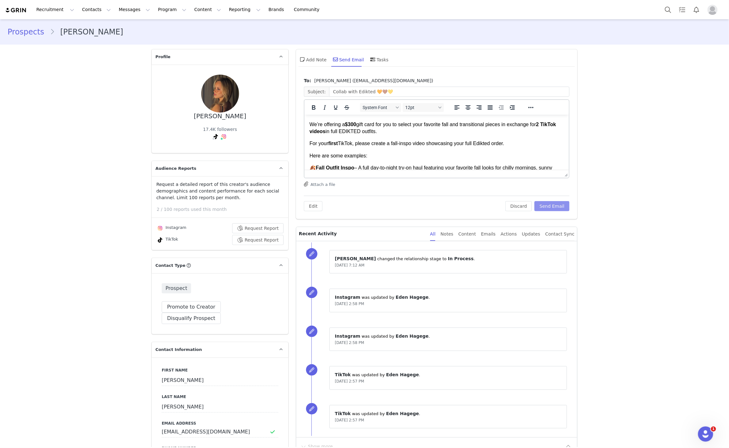
click at [545, 209] on button "Send Email" at bounding box center [551, 206] width 35 height 10
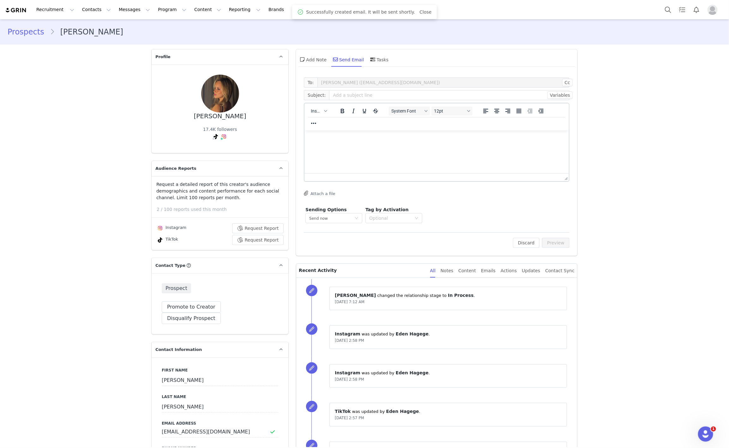
scroll to position [0, 0]
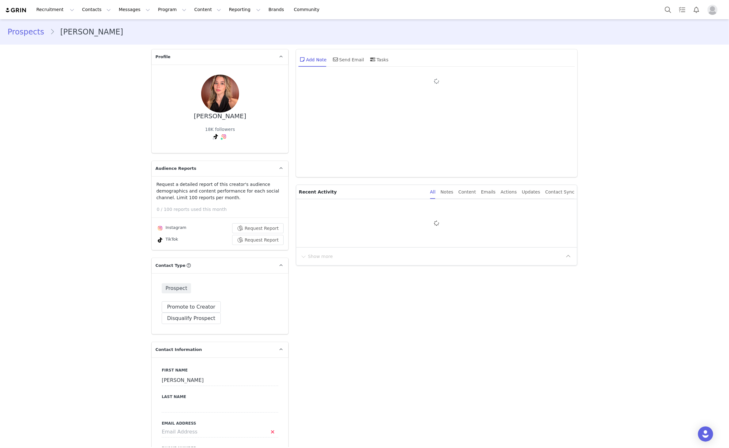
type input "+1 ([GEOGRAPHIC_DATA])"
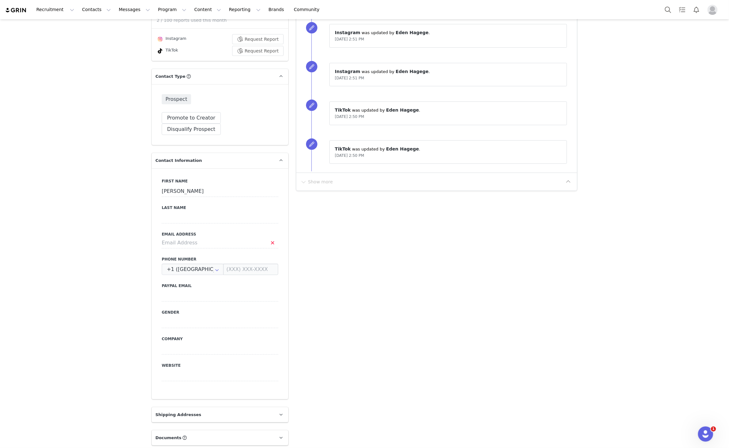
scroll to position [190, 0]
click at [207, 236] on input at bounding box center [220, 241] width 117 height 11
type input "[EMAIL_ADDRESS][DOMAIN_NAME]"
click at [16, 430] on button "Save" at bounding box center [30, 433] width 33 height 18
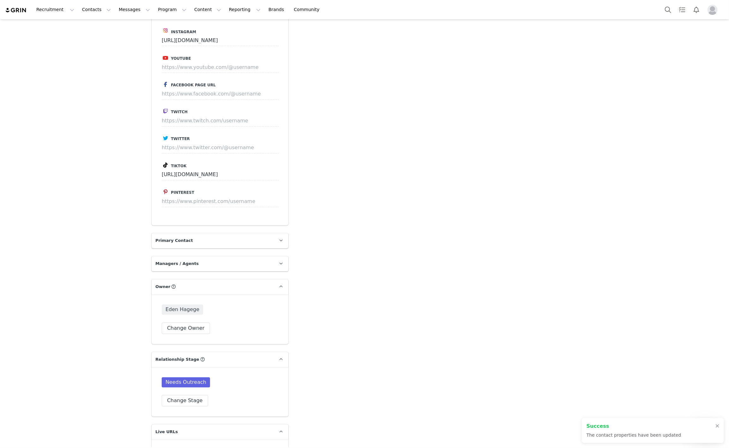
scroll to position [852, 0]
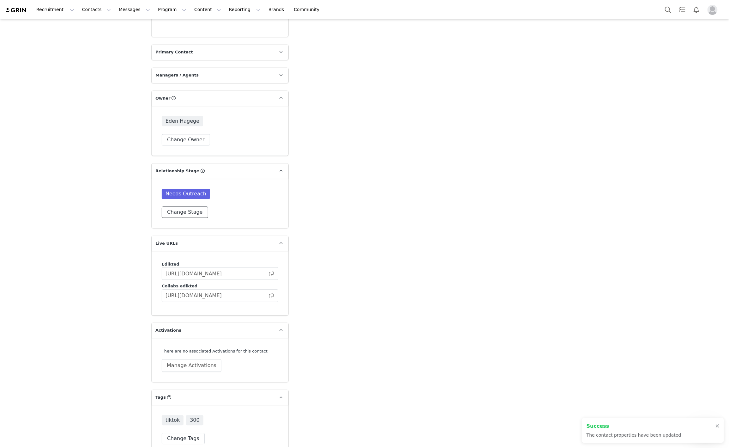
click at [174, 206] on button "Change Stage" at bounding box center [185, 211] width 46 height 11
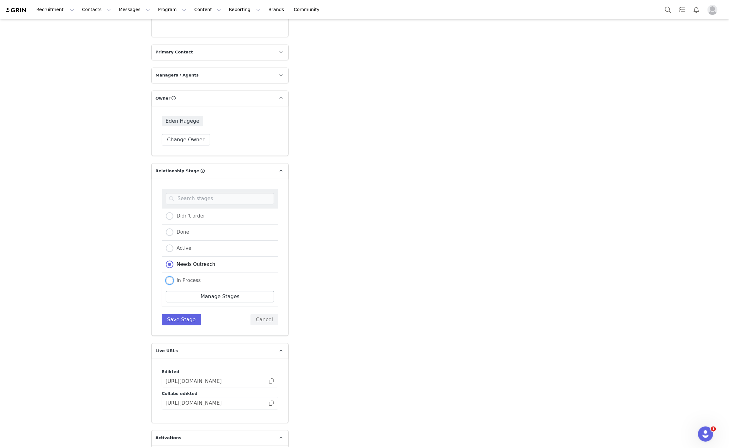
drag, startPoint x: 186, startPoint y: 269, endPoint x: 184, endPoint y: 283, distance: 14.3
click at [186, 277] on span "In Process" at bounding box center [186, 280] width 27 height 6
click at [173, 276] on input "In Process" at bounding box center [170, 280] width 8 height 8
radio input "true"
radio input "false"
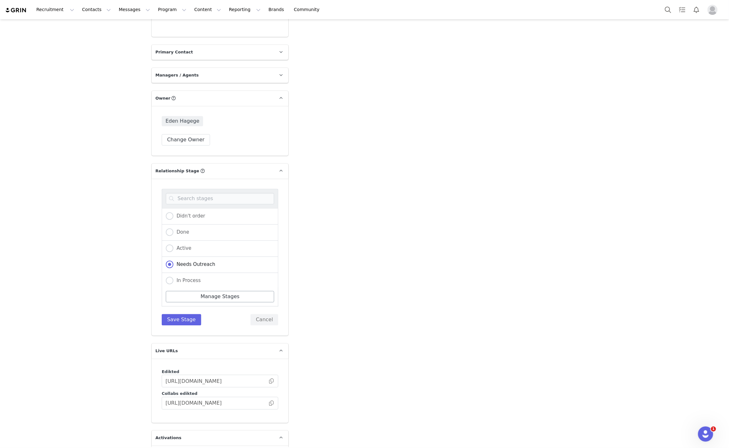
radio input "true"
click at [176, 314] on button "Save Stage" at bounding box center [181, 319] width 39 height 11
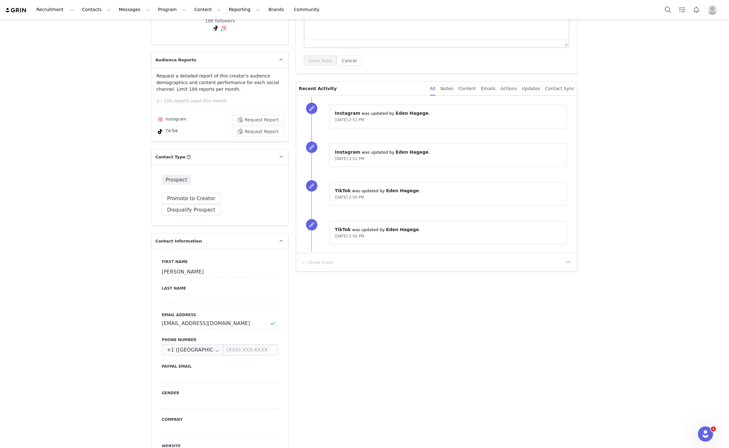
scroll to position [0, 0]
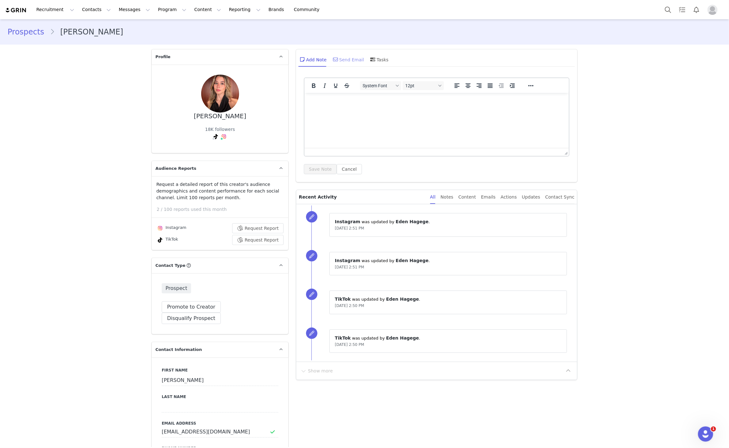
click at [335, 57] on span at bounding box center [336, 60] width 8 height 8
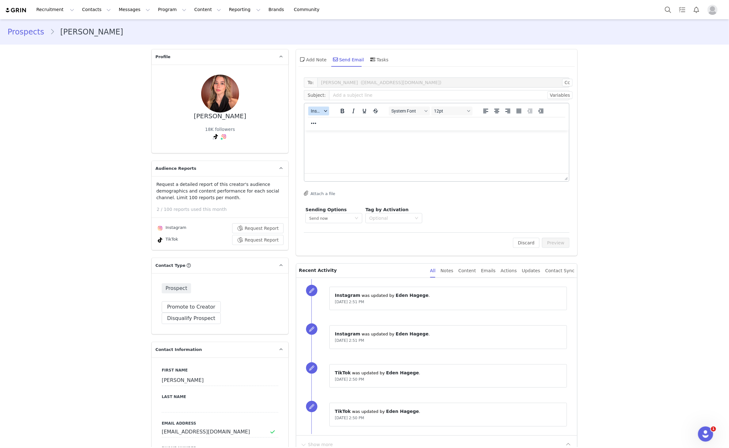
click at [313, 112] on span "Insert" at bounding box center [316, 110] width 11 height 5
click at [316, 120] on div "Insert Template" at bounding box center [338, 122] width 57 height 8
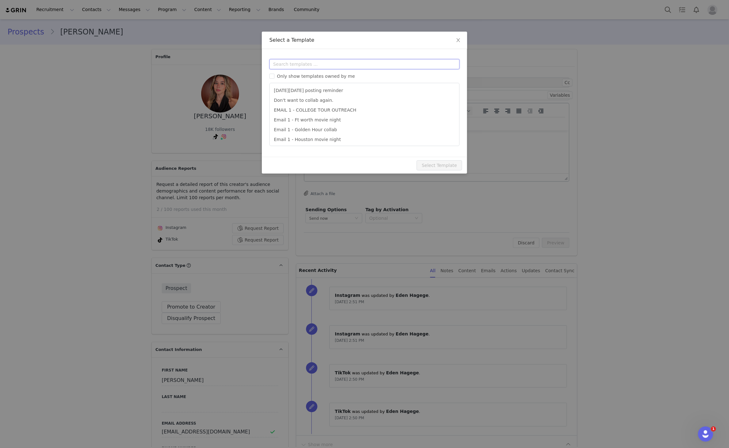
drag, startPoint x: 312, startPoint y: 67, endPoint x: 313, endPoint y: 64, distance: 3.5
click at [313, 65] on input "text" at bounding box center [364, 64] width 190 height 10
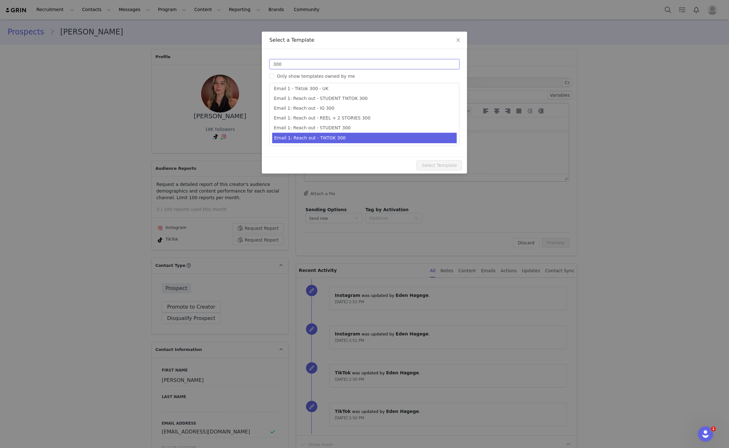
type input "300"
drag, startPoint x: 326, startPoint y: 141, endPoint x: 334, endPoint y: 142, distance: 8.6
click at [326, 141] on li "Email 1: Reach out - TIKTOK 300" at bounding box center [364, 138] width 184 height 10
type input "Collab with Edikted 🧡🤎💛"
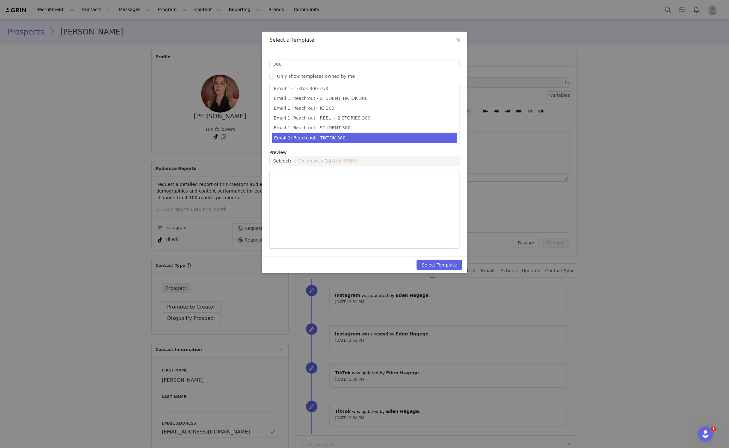
scroll to position [12, 0]
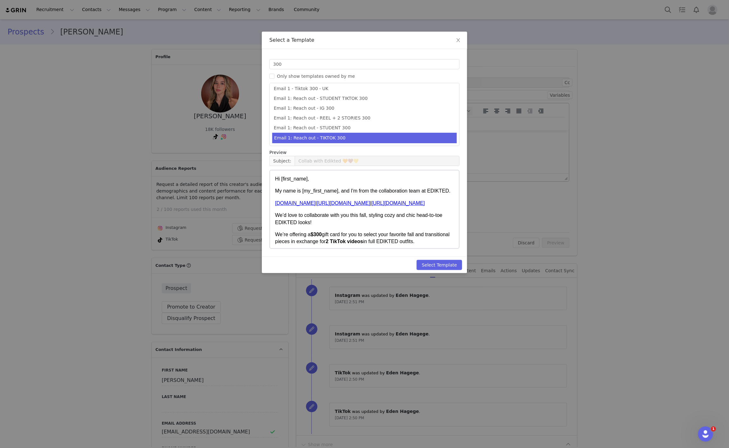
click at [438, 274] on div "Select a Template Templates 300 Only show templates owned by me Email 1 - IG 30…" at bounding box center [364, 224] width 729 height 448
click at [439, 263] on button "Select Template" at bounding box center [439, 265] width 45 height 10
type input "Collab with Edikted 🧡🤎💛"
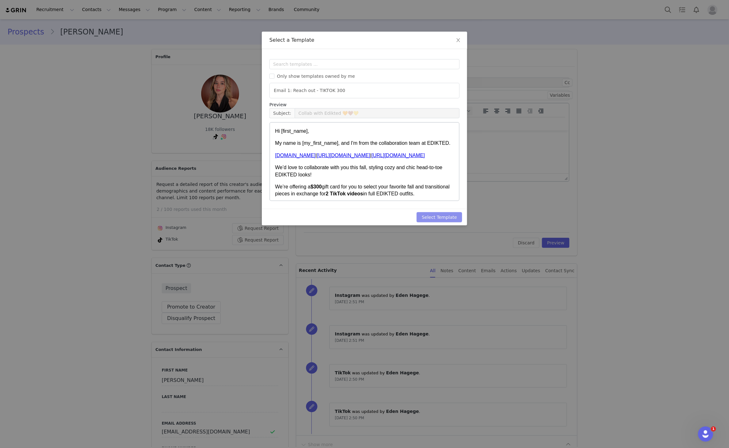
scroll to position [0, 0]
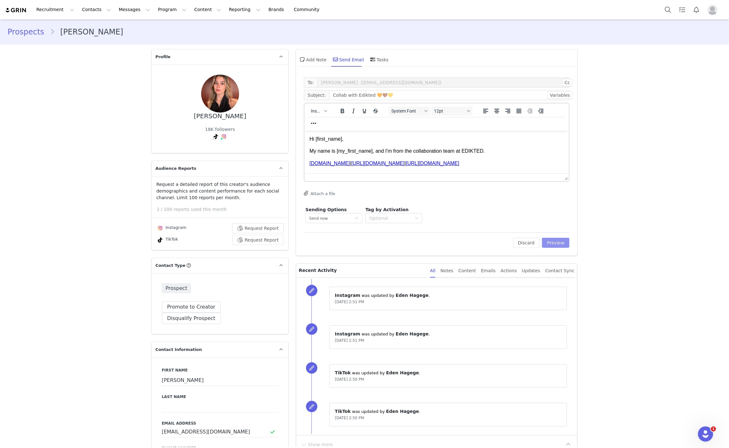
click at [544, 244] on button "Preview" at bounding box center [555, 243] width 27 height 10
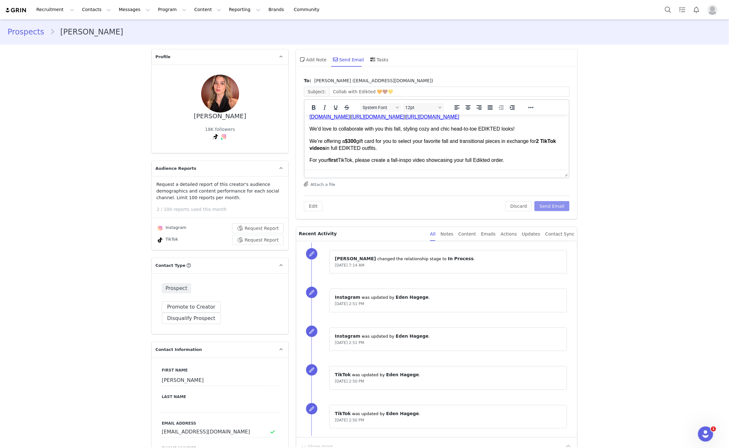
scroll to position [47, 0]
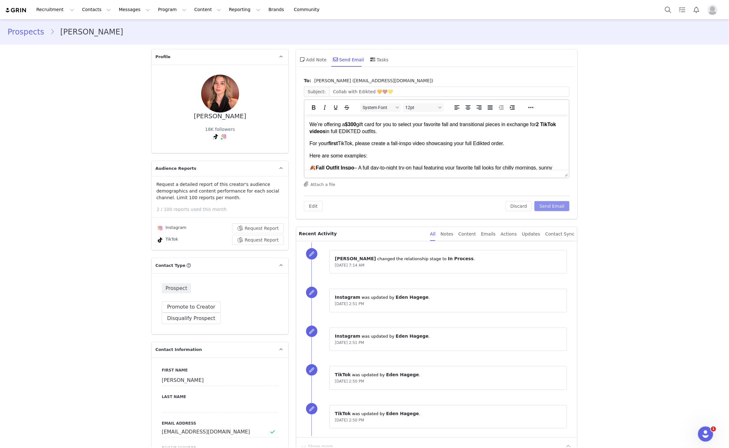
click at [552, 202] on button "Send Email" at bounding box center [551, 206] width 35 height 10
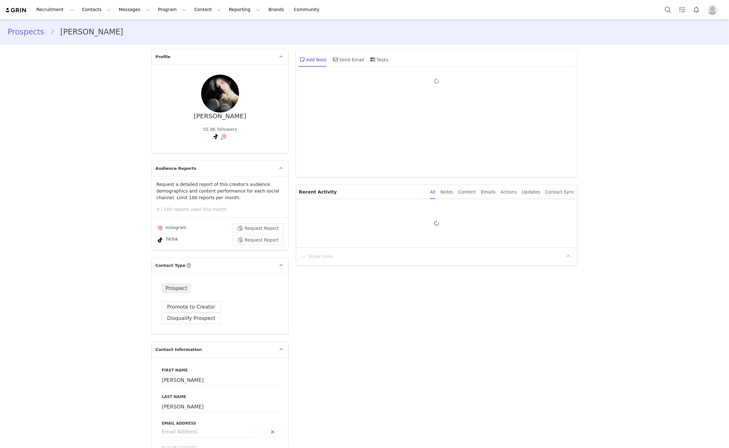
type input "+1 ([GEOGRAPHIC_DATA])"
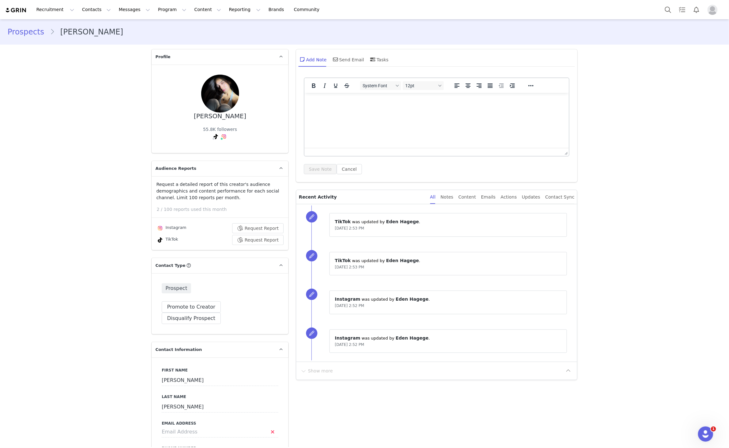
scroll to position [237, 0]
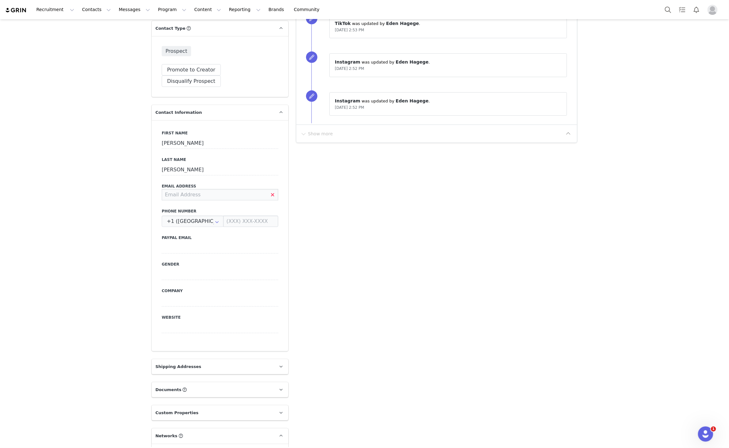
click at [188, 189] on input at bounding box center [220, 194] width 117 height 11
type input "reniramosss@yahoo.com"
click at [293, 223] on div "Add Note Send Email Tasks System Font 12pt To open the popup, press Shift+Enter…" at bounding box center [436, 441] width 289 height 1264
click at [22, 434] on button "Save" at bounding box center [30, 433] width 33 height 18
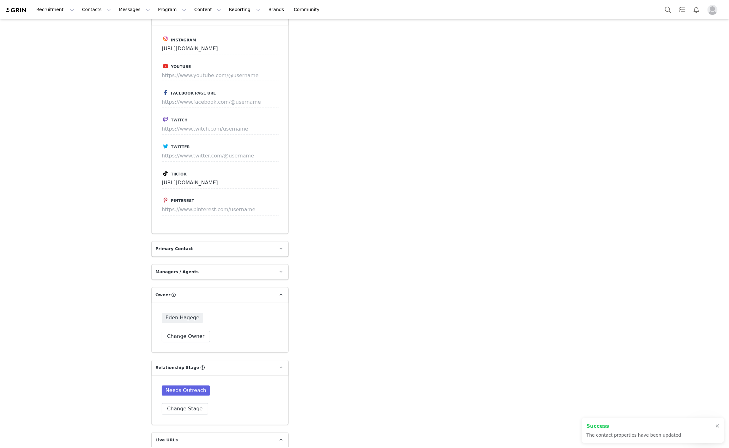
scroll to position [852, 0]
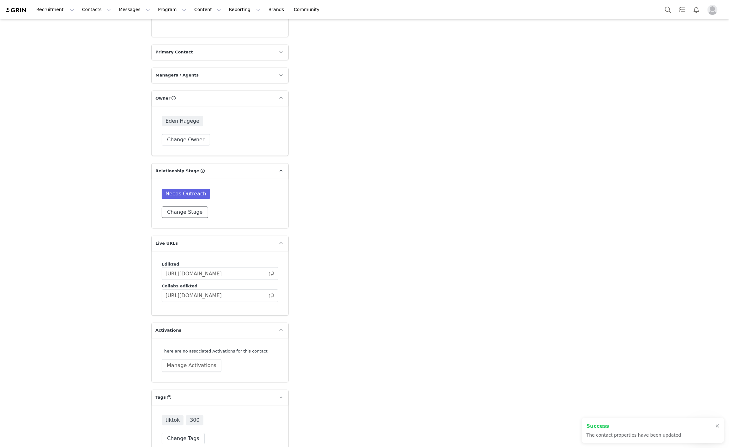
click at [183, 206] on button "Change Stage" at bounding box center [185, 211] width 46 height 11
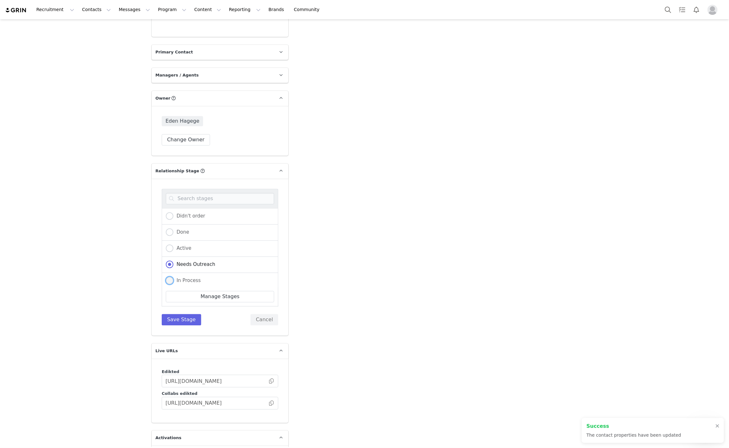
click at [181, 276] on label "In Process" at bounding box center [183, 280] width 35 height 8
click at [173, 276] on input "In Process" at bounding box center [170, 280] width 8 height 8
radio input "true"
radio input "false"
radio input "true"
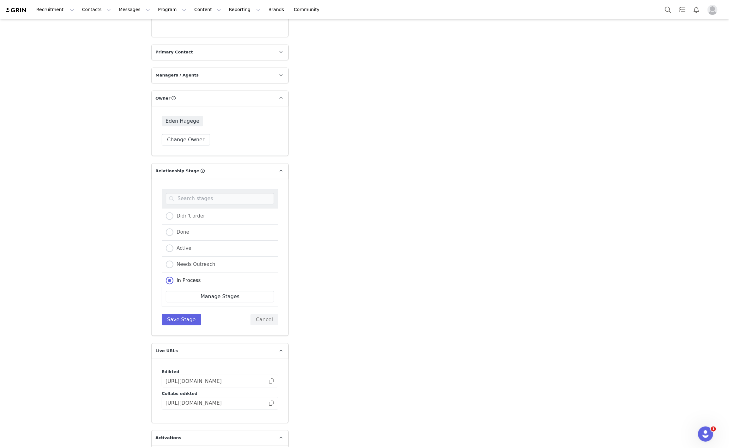
drag, startPoint x: 183, startPoint y: 315, endPoint x: 182, endPoint y: 312, distance: 3.3
click at [182, 315] on div "Didn't order Done Active Needs Outreach In Process Creator Ongoing Not Relevent…" at bounding box center [220, 256] width 137 height 157
click at [182, 314] on button "Save Stage" at bounding box center [181, 319] width 39 height 11
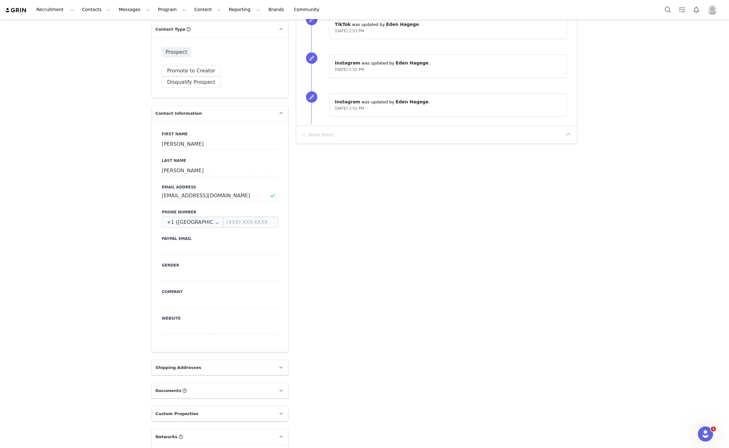
scroll to position [0, 0]
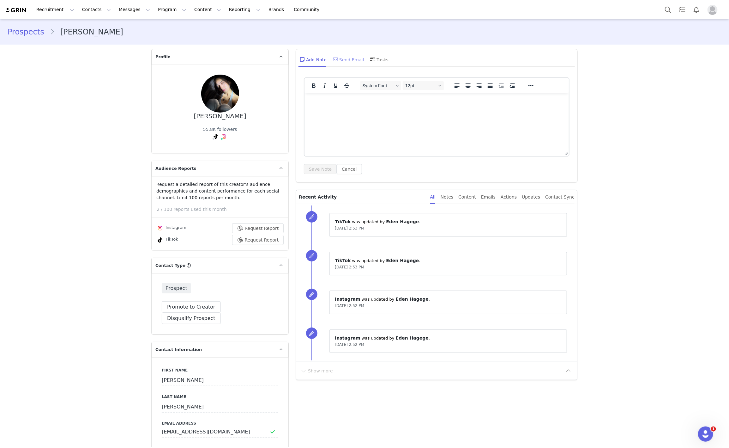
click at [332, 66] on div "Send Email" at bounding box center [348, 59] width 33 height 15
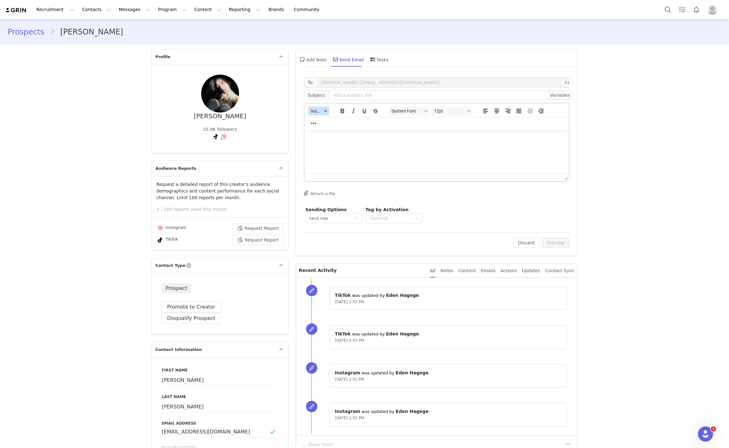
click at [319, 106] on button "Insert" at bounding box center [318, 110] width 21 height 9
click at [317, 118] on div "Insert Template" at bounding box center [338, 122] width 57 height 8
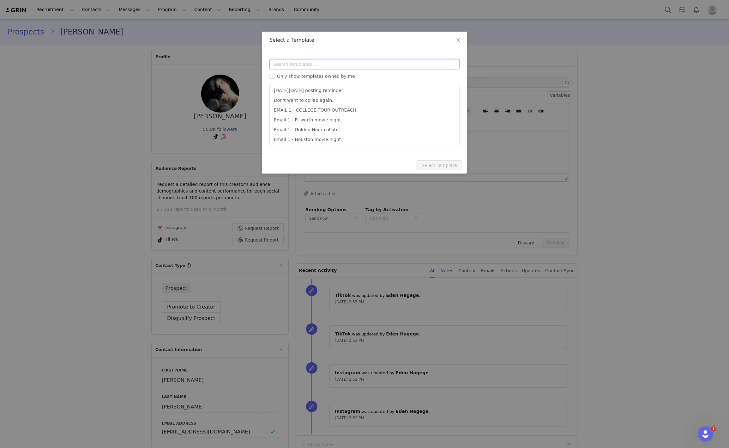
click at [315, 66] on input "text" at bounding box center [364, 64] width 190 height 10
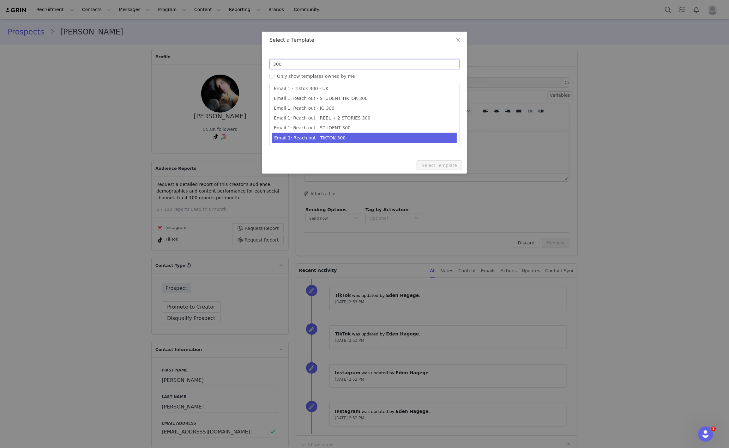
type input "300"
click at [367, 133] on li "Email 1: Reach out - TIKTOK 300" at bounding box center [364, 138] width 184 height 10
type input "Collab with Edikted 🧡🤎💛"
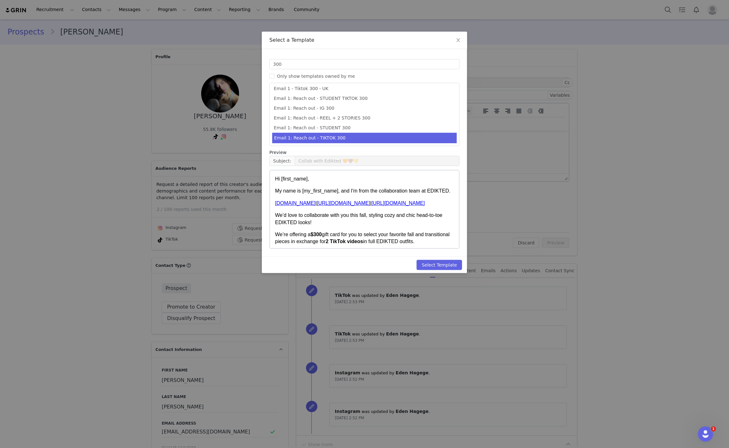
click at [439, 259] on div "Select Template" at bounding box center [364, 264] width 205 height 17
click at [443, 261] on button "Select Template" at bounding box center [439, 265] width 45 height 10
type input "Collab with Edikted 🧡🤎💛"
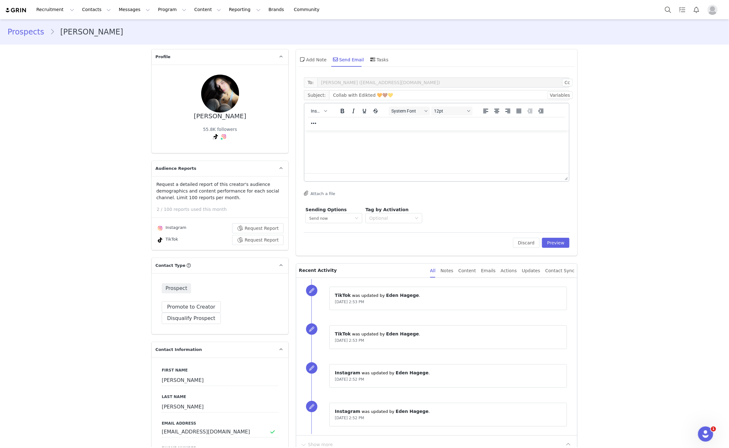
scroll to position [0, 0]
click at [559, 245] on button "Preview" at bounding box center [555, 243] width 27 height 10
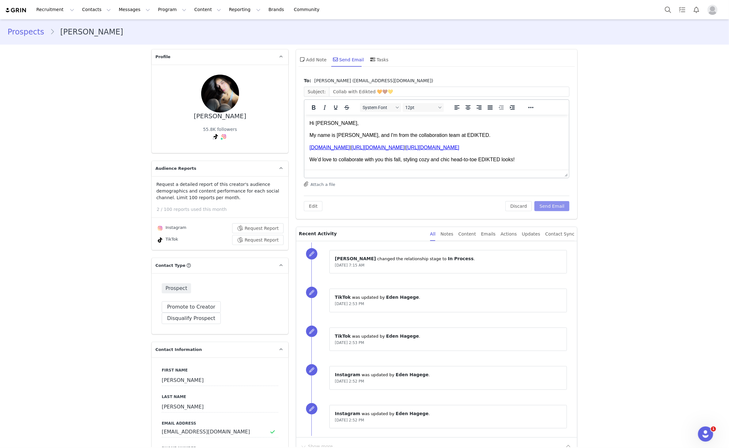
scroll to position [47, 0]
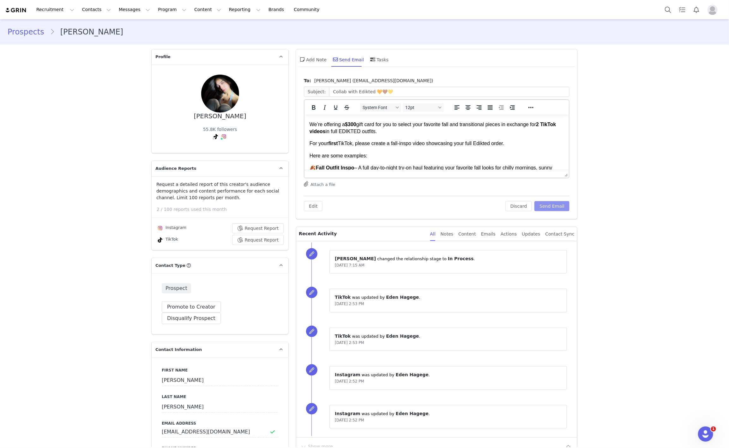
click at [548, 209] on button "Send Email" at bounding box center [551, 206] width 35 height 10
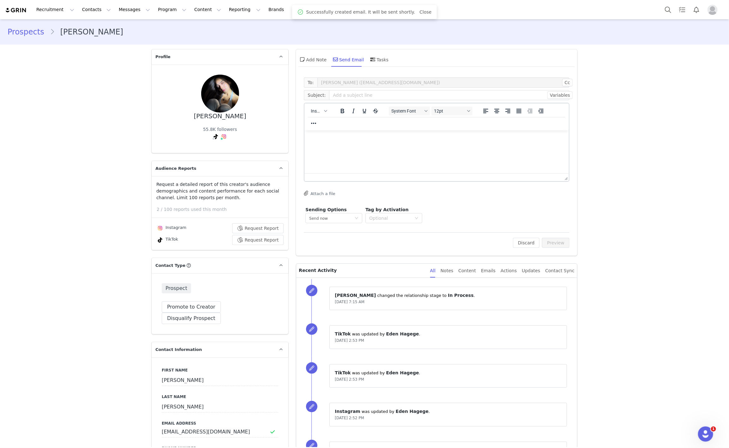
scroll to position [0, 0]
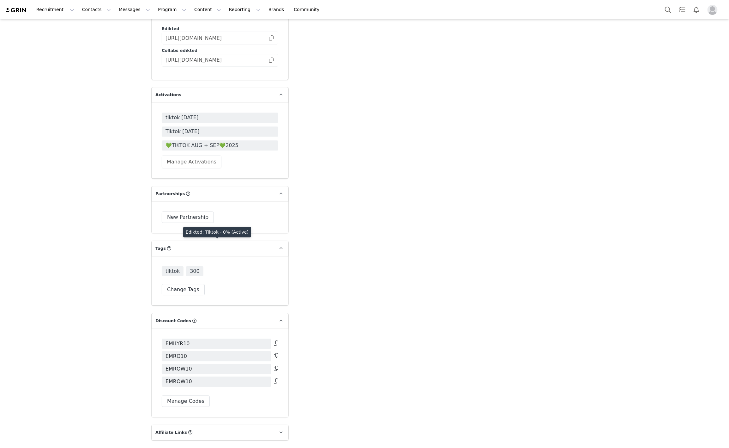
scroll to position [1031, 0]
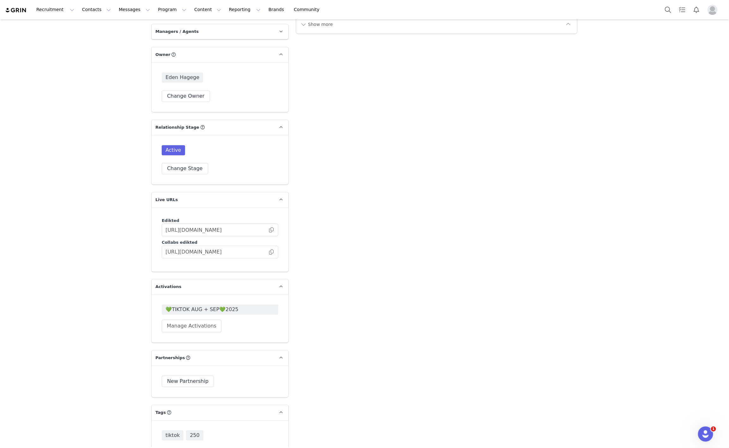
scroll to position [895, 0]
click at [225, 306] on span "💚TIKTOK AUG + SEP💚2025" at bounding box center [220, 310] width 109 height 8
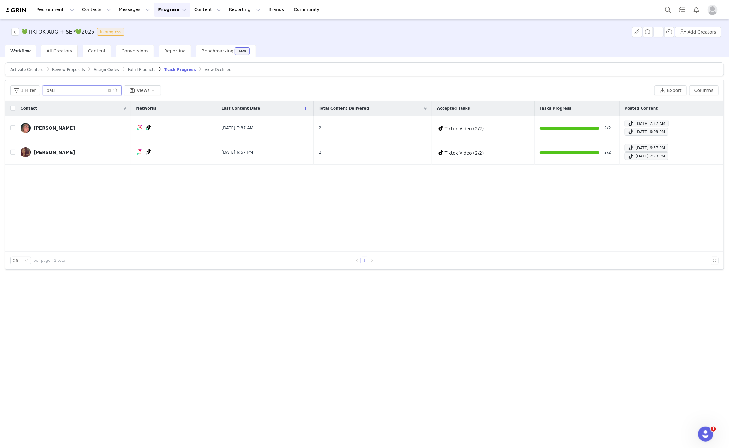
drag, startPoint x: 59, startPoint y: 90, endPoint x: 0, endPoint y: 95, distance: 59.2
click at [0, 95] on div "Activate Creators Review Proposals Assign Codes Fulfill Products Track Progress…" at bounding box center [364, 251] width 729 height 389
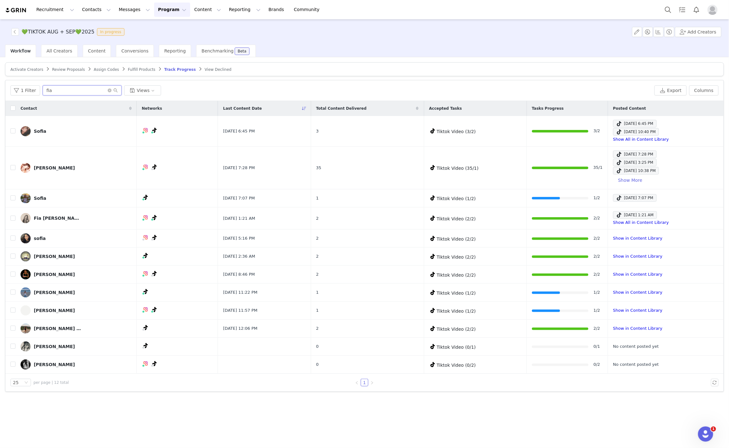
drag, startPoint x: 55, startPoint y: 91, endPoint x: 0, endPoint y: 97, distance: 55.3
click at [0, 97] on div "Activate Creators Review Proposals Assign Codes Fulfill Products Track Progress…" at bounding box center [364, 251] width 729 height 389
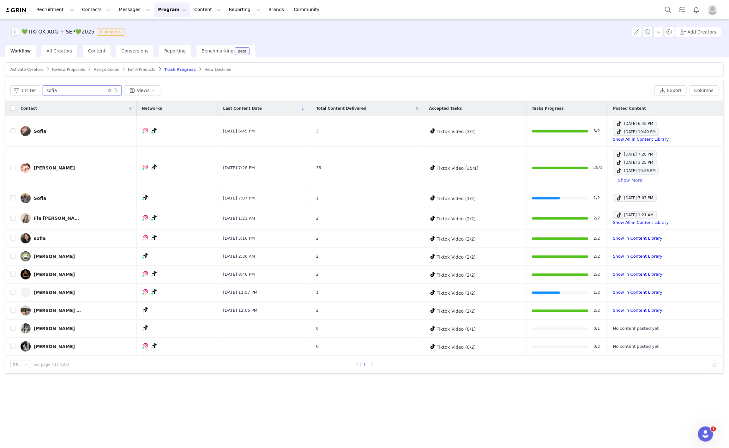
type input "sofia"
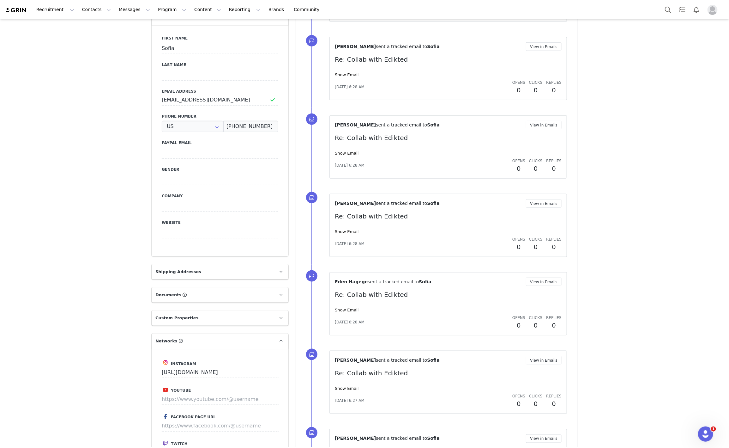
type input "+1 ([GEOGRAPHIC_DATA])"
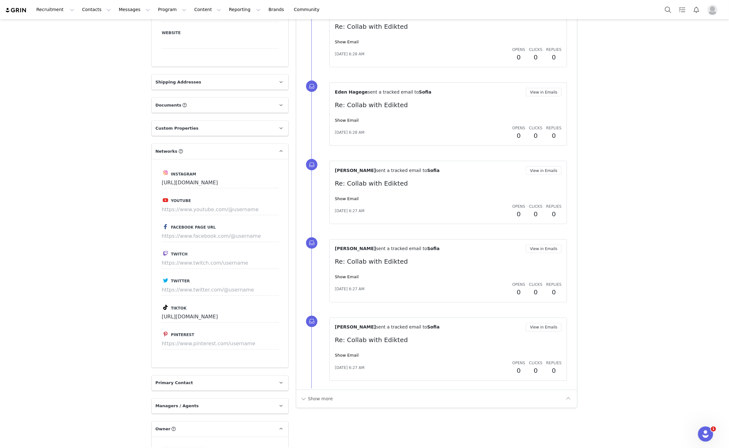
scroll to position [758, 0]
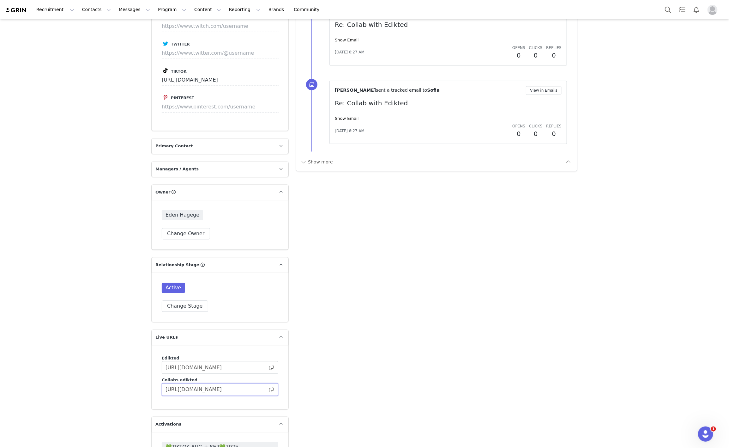
click at [268, 383] on input "[URL][DOMAIN_NAME]" at bounding box center [220, 389] width 117 height 13
click at [268, 389] on span at bounding box center [271, 389] width 6 height 0
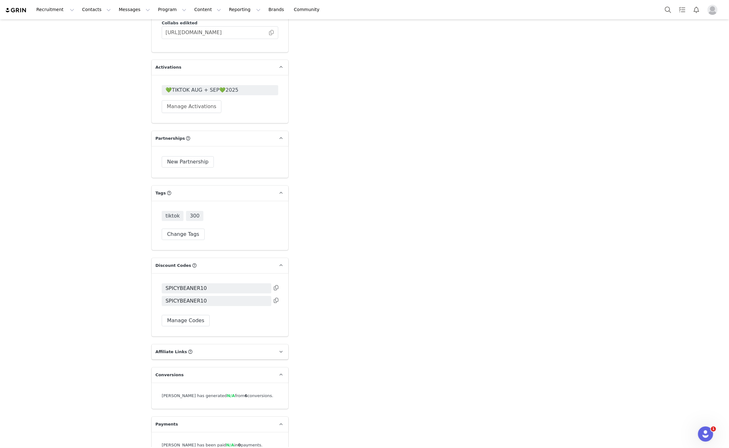
scroll to position [1132, 0]
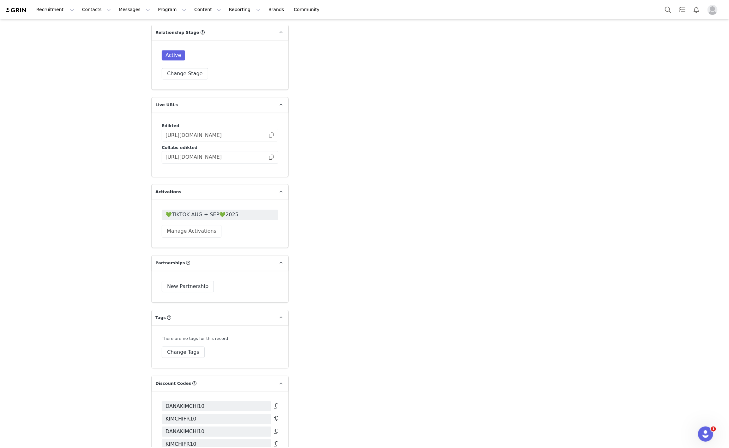
scroll to position [1042, 0]
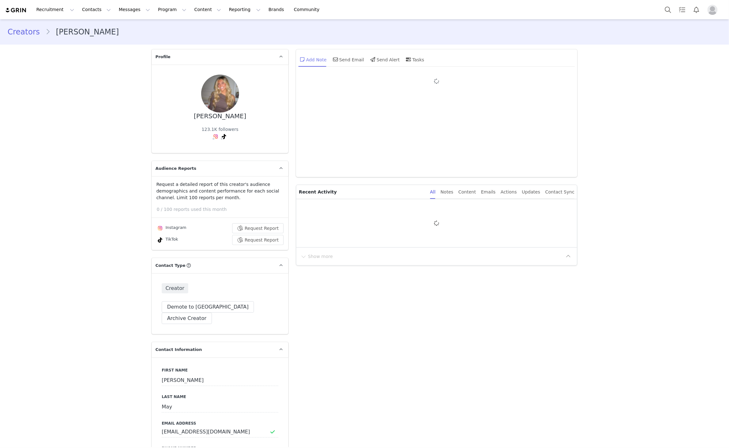
type input "+1 ([GEOGRAPHIC_DATA])"
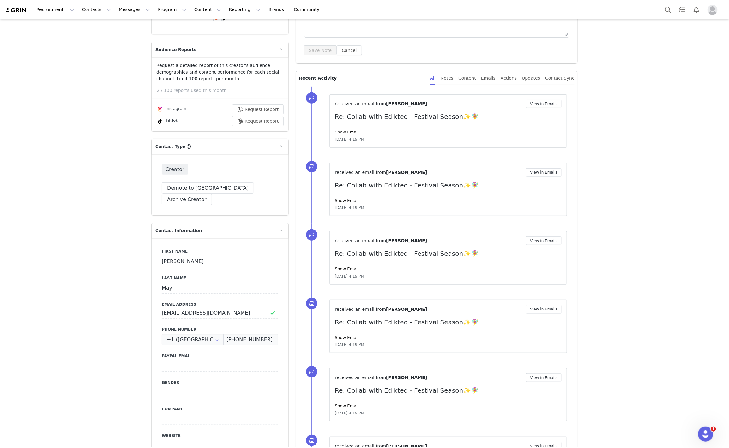
scroll to position [9, 0]
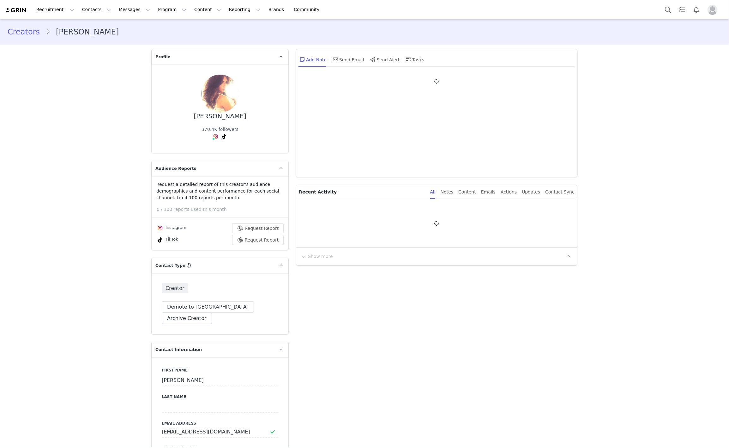
type input "+1 ([GEOGRAPHIC_DATA])"
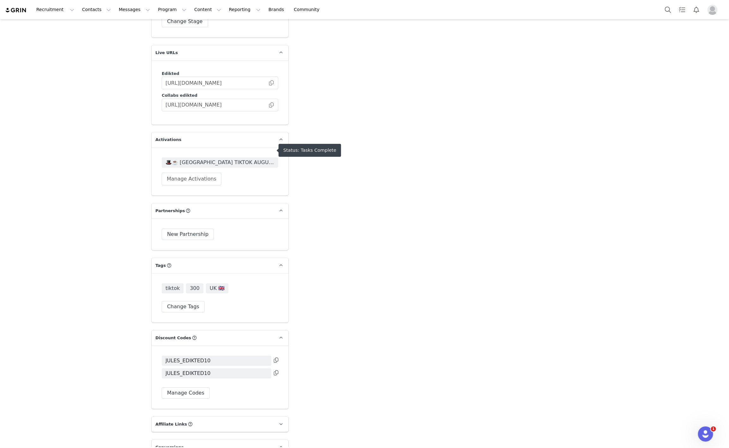
click at [197, 159] on span "🎩☕️ [GEOGRAPHIC_DATA] TIKTOK AUGUST + SEPTEMBER 🎩☕️ 2025" at bounding box center [220, 163] width 109 height 8
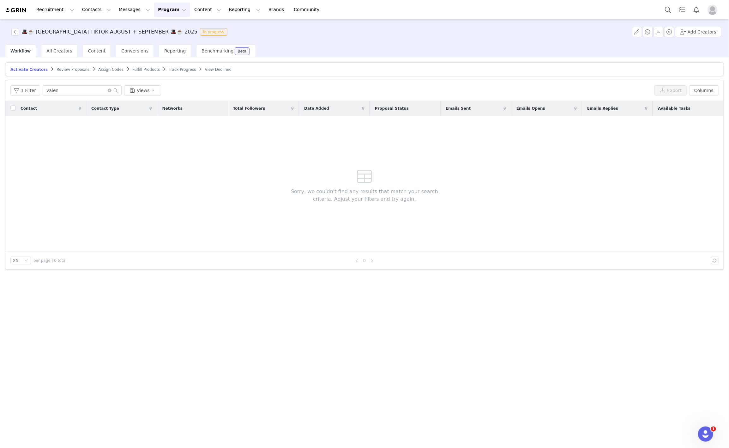
click at [163, 65] on article "Activate Creators Review Proposals Assign Codes Fulfill Products Track Progress…" at bounding box center [364, 69] width 719 height 14
click at [169, 69] on span "Track Progress" at bounding box center [182, 69] width 27 height 4
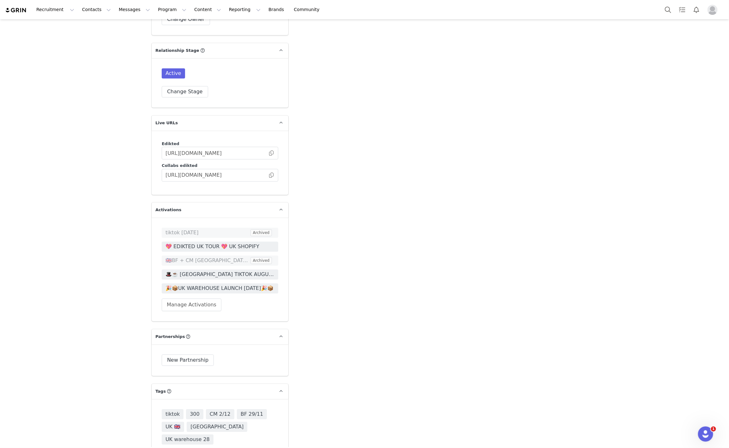
scroll to position [966, 0]
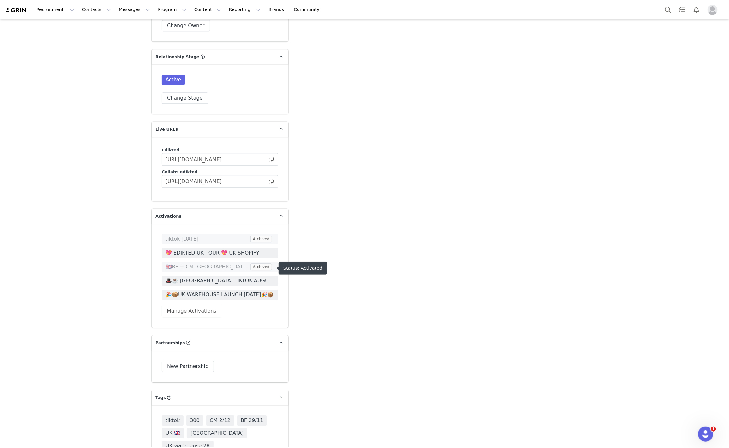
click at [216, 277] on span "🎩☕️ [GEOGRAPHIC_DATA] TIKTOK AUGUST + SEPTEMBER 🎩☕️ 2025" at bounding box center [220, 281] width 109 height 8
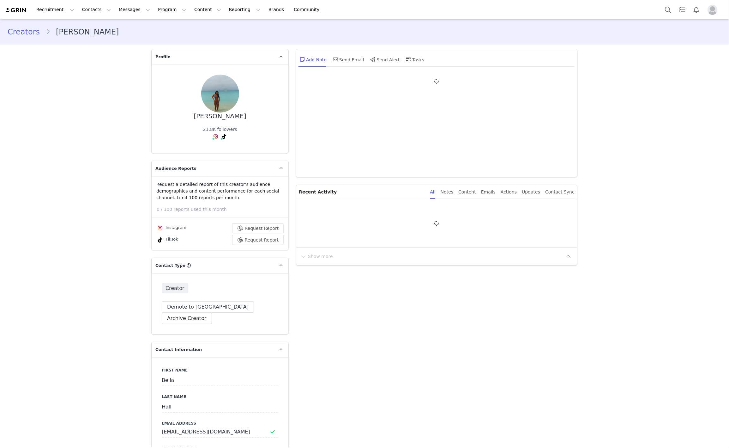
type input "+1 ([GEOGRAPHIC_DATA])"
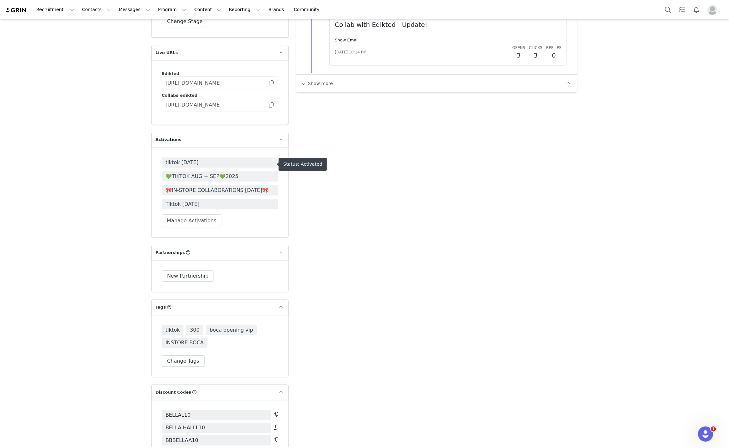
click at [204, 172] on span "💚TIKTOK AUG + SEP💚2025" at bounding box center [220, 176] width 109 height 8
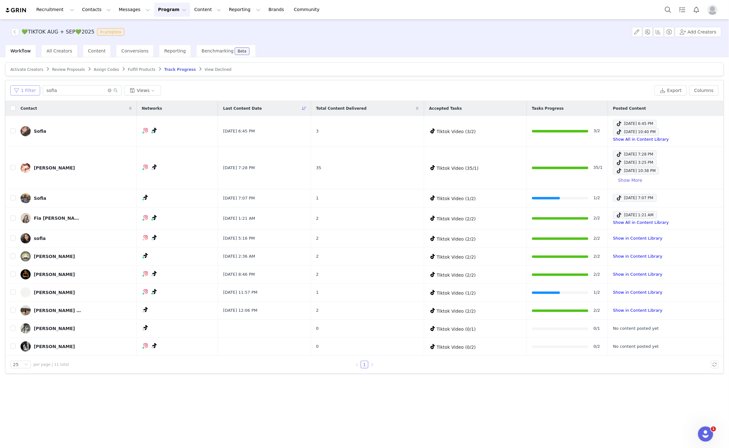
drag, startPoint x: 63, startPoint y: 86, endPoint x: 21, endPoint y: 88, distance: 42.4
click at [8, 89] on div "1 Filter sofia Views Export Columns" at bounding box center [364, 90] width 718 height 21
drag, startPoint x: 67, startPoint y: 89, endPoint x: 1, endPoint y: 92, distance: 66.1
click at [1, 92] on div "Activate Creators Review Proposals Assign Codes Fulfill Products Track Progress…" at bounding box center [364, 251] width 729 height 389
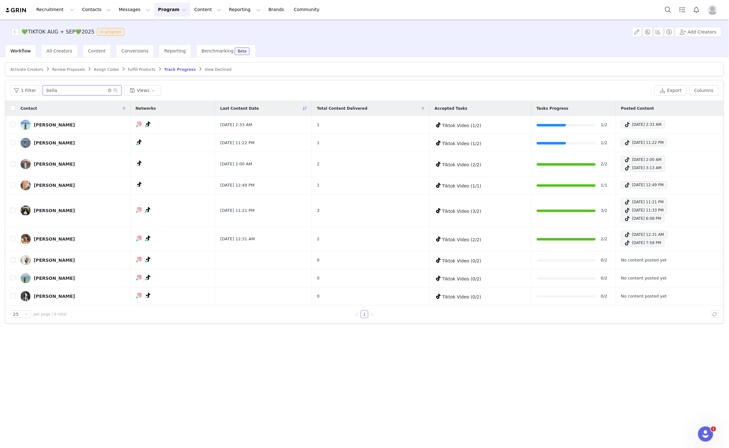
type input "bella"
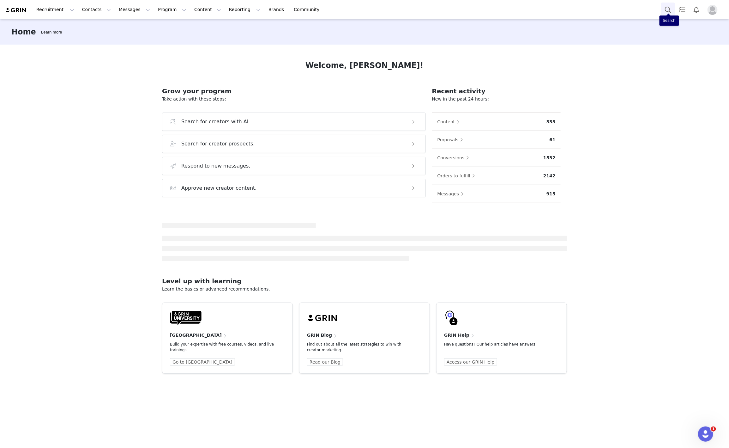
click at [668, 14] on button "Search" at bounding box center [668, 10] width 14 height 14
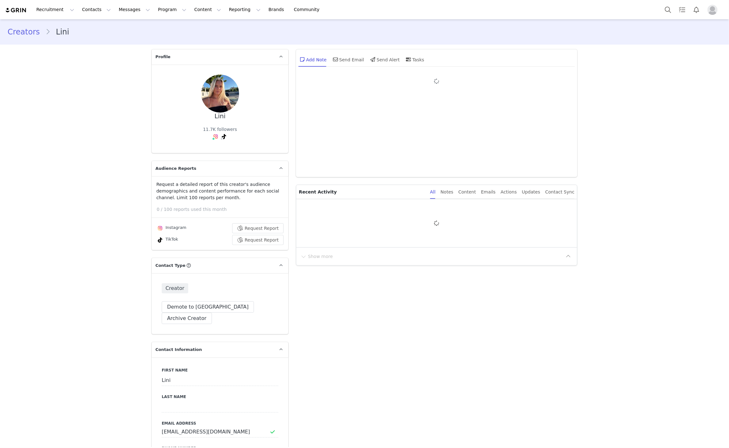
type input "+1 ([GEOGRAPHIC_DATA])"
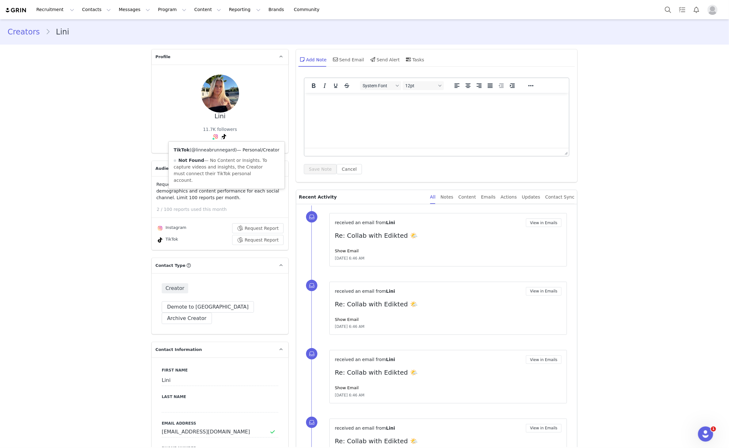
click at [214, 149] on link "@linneabrunnegard" at bounding box center [213, 149] width 44 height 5
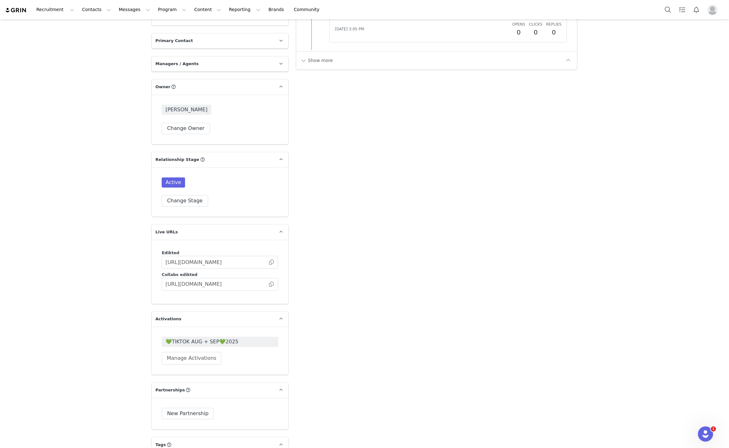
scroll to position [900, 0]
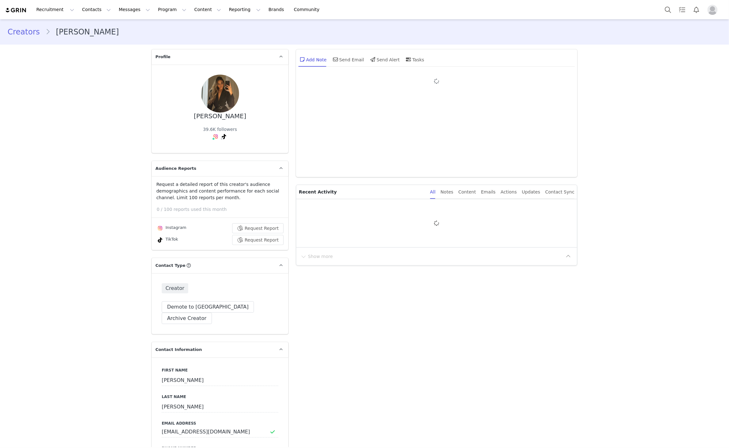
type input "+1 ([GEOGRAPHIC_DATA])"
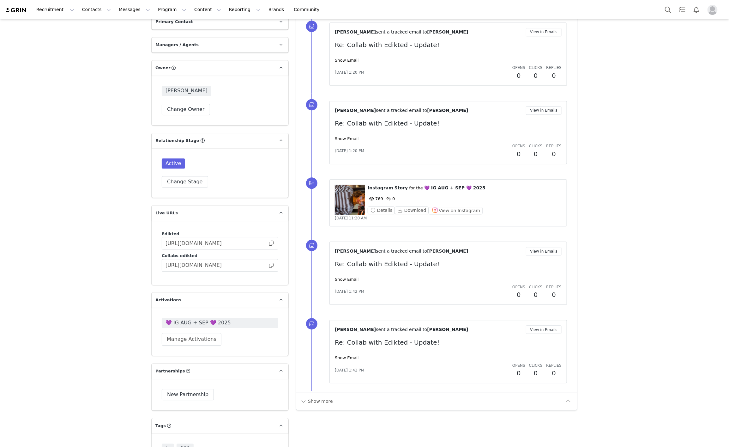
scroll to position [985, 0]
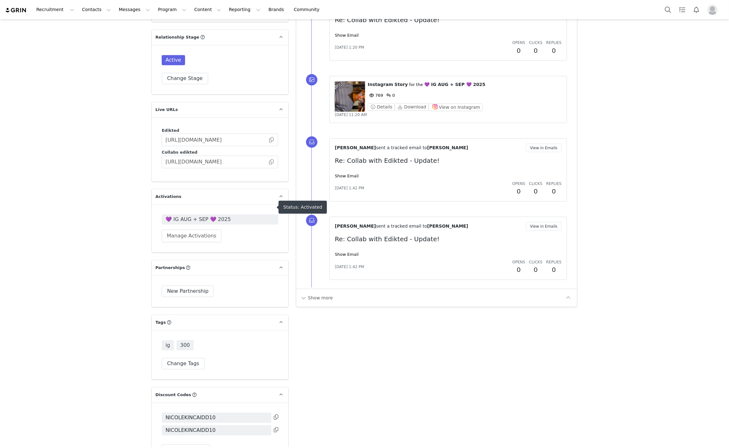
click at [207, 215] on span "💜 IG AUG + SEP 💜 2025" at bounding box center [220, 219] width 109 height 8
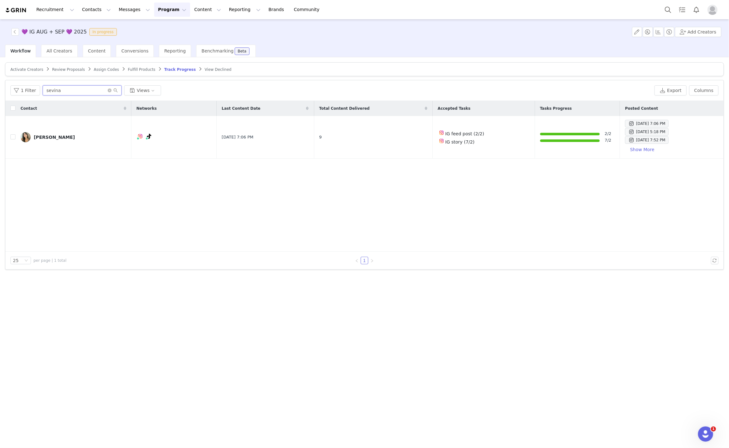
drag, startPoint x: 58, startPoint y: 87, endPoint x: 4, endPoint y: 91, distance: 54.1
click at [4, 91] on div "Activate Creators Review Proposals Assign Codes Fulfill Products Track Progress…" at bounding box center [364, 251] width 729 height 389
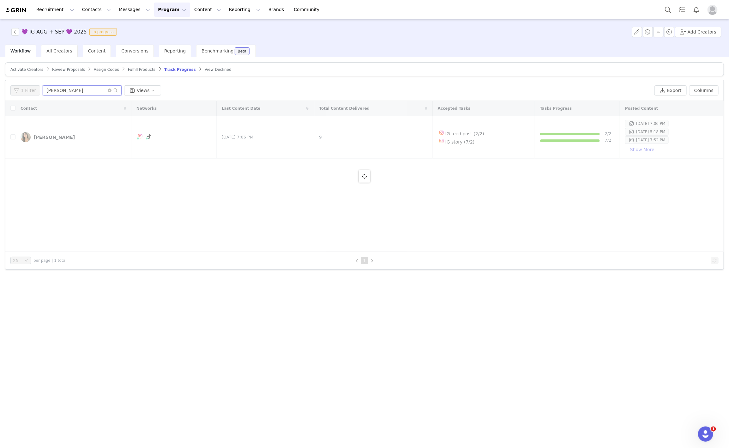
type input "NICOL"
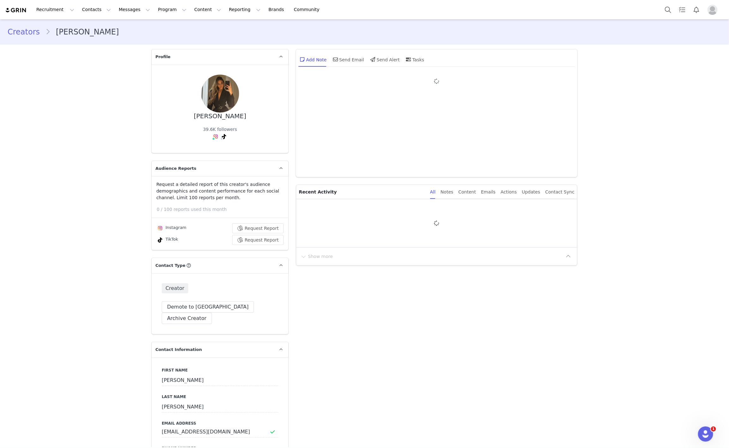
type input "+1 ([GEOGRAPHIC_DATA])"
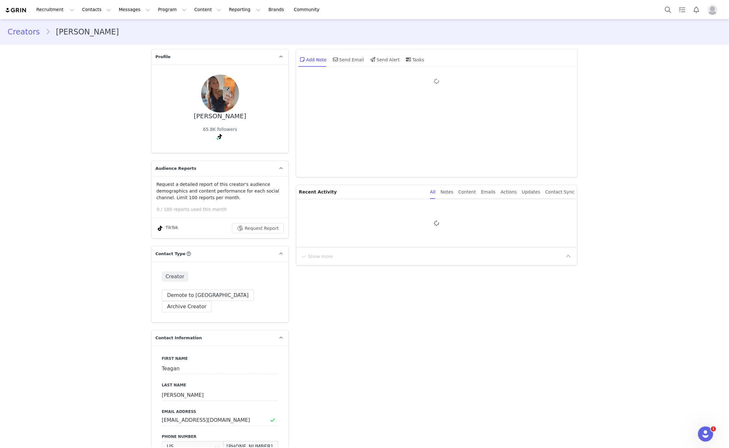
type input "+1 ([GEOGRAPHIC_DATA])"
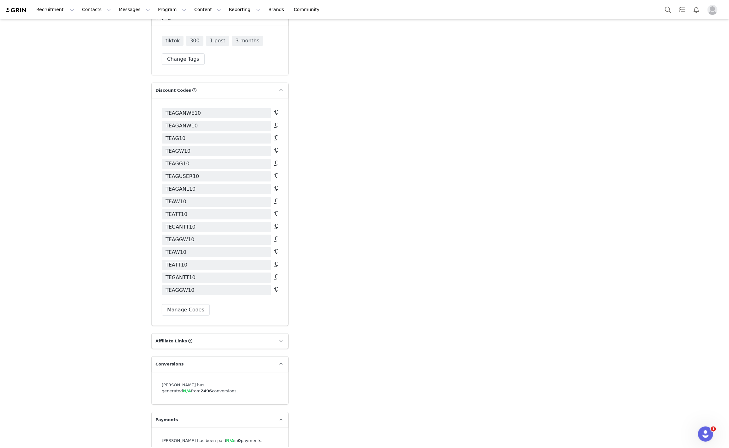
scroll to position [1353, 0]
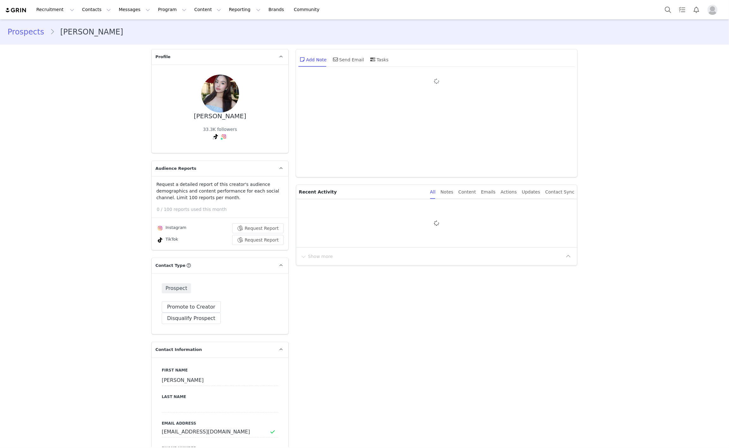
type input "+1 ([GEOGRAPHIC_DATA])"
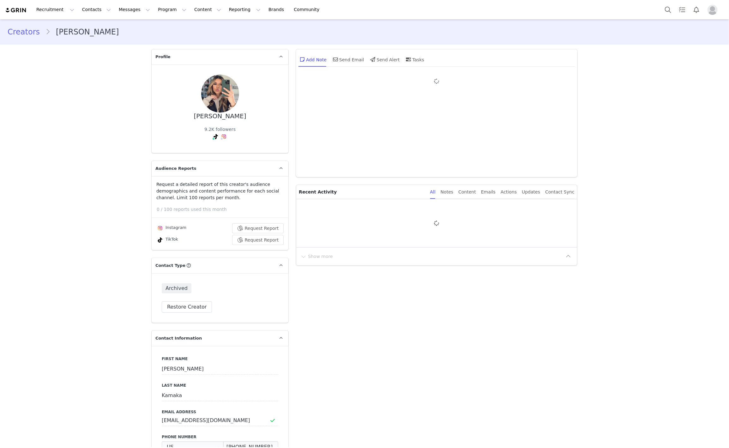
type input "+1 ([GEOGRAPHIC_DATA])"
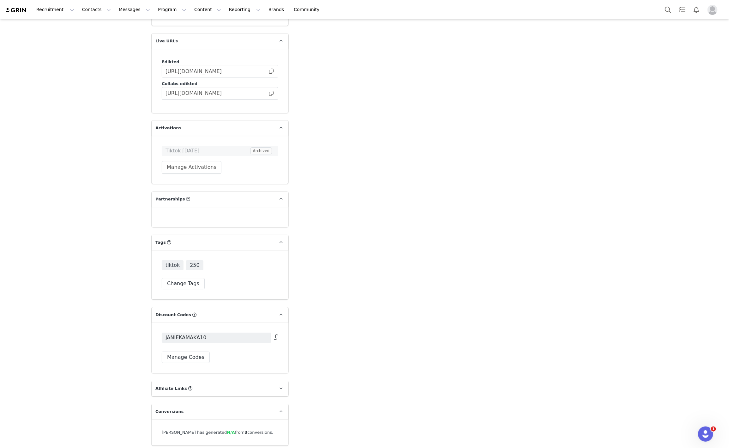
scroll to position [1108, 0]
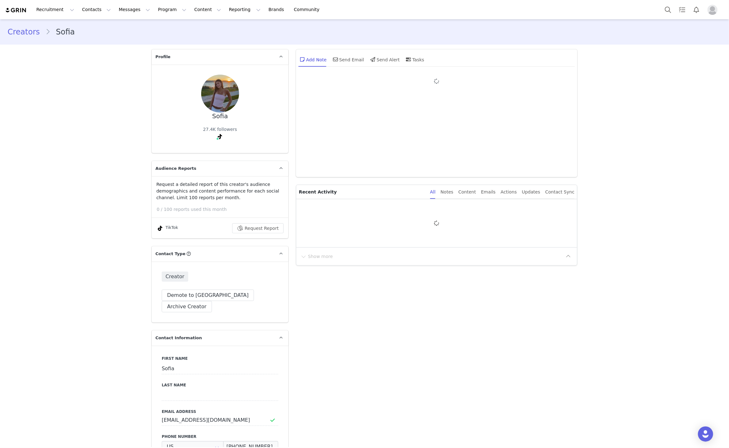
type input "+1 ([GEOGRAPHIC_DATA])"
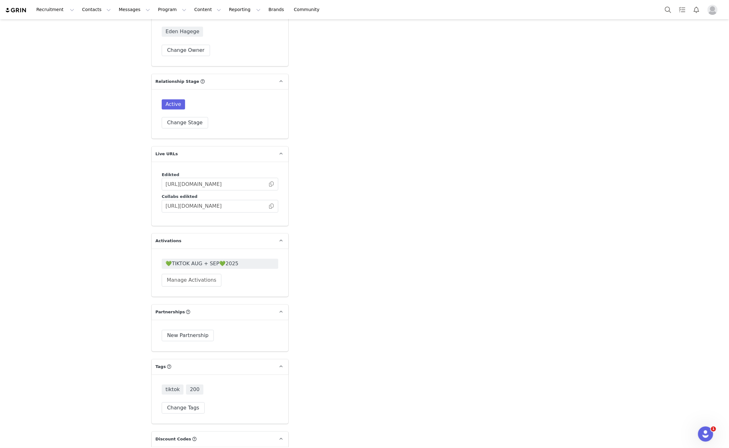
scroll to position [1120, 0]
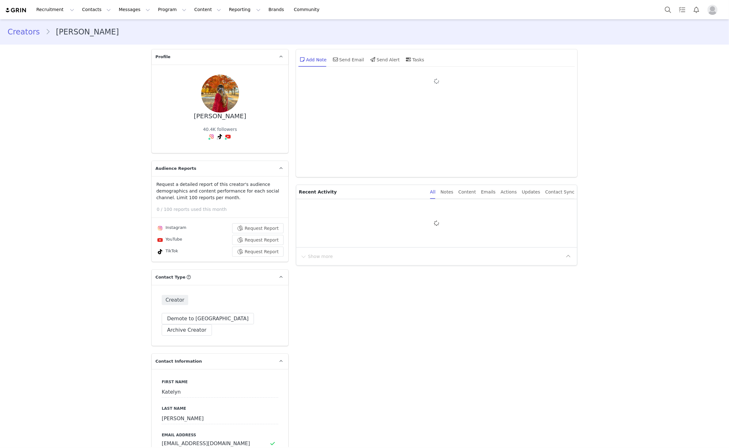
type input "+1 ([GEOGRAPHIC_DATA])"
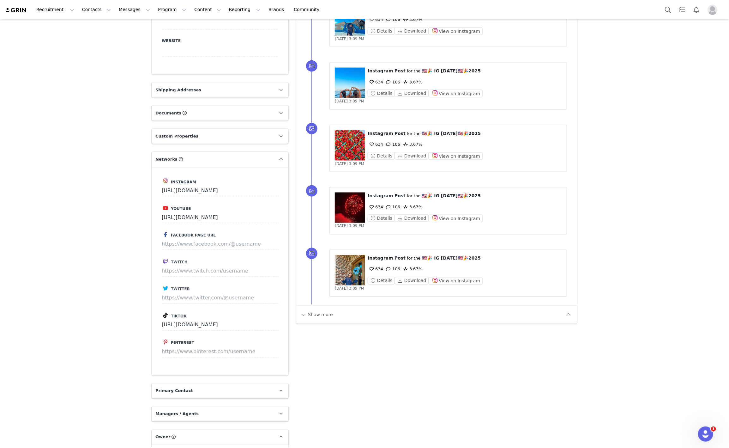
scroll to position [249, 0]
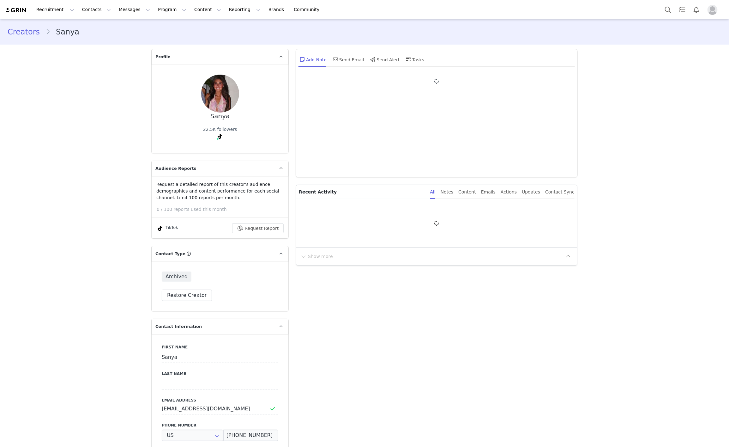
type input "+1 ([GEOGRAPHIC_DATA])"
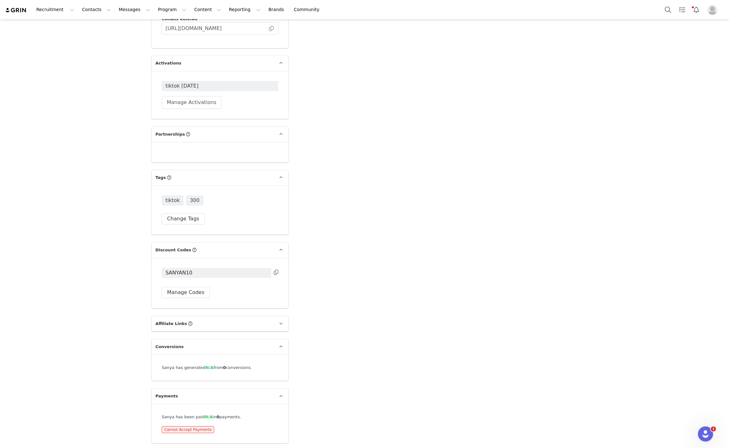
scroll to position [1096, 0]
